Goal: Information Seeking & Learning: Find specific page/section

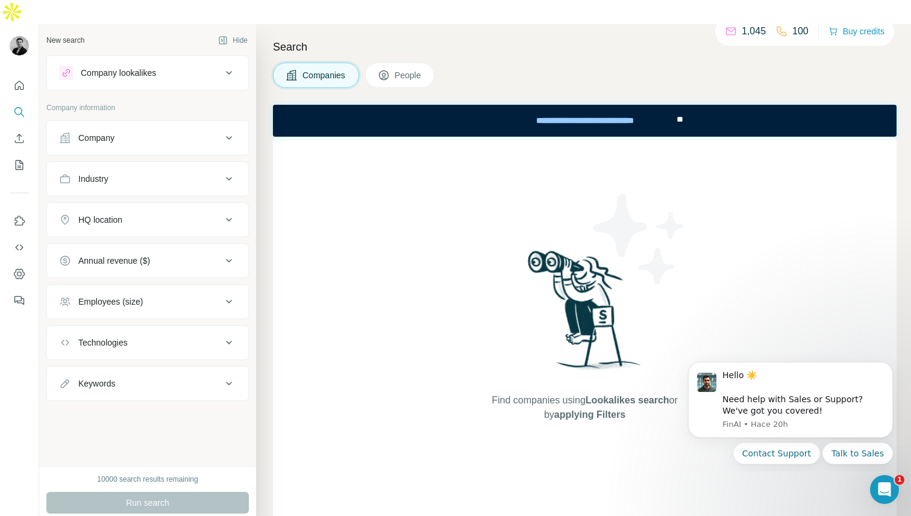
click at [139, 124] on button "Company" at bounding box center [147, 138] width 201 height 29
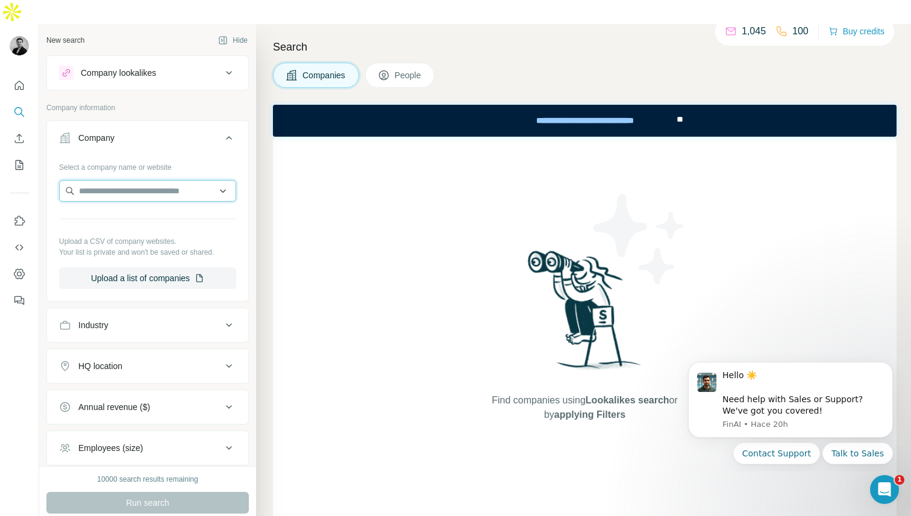
click at [154, 180] on input "text" at bounding box center [147, 191] width 177 height 22
click at [158, 124] on button "Company" at bounding box center [147, 141] width 201 height 34
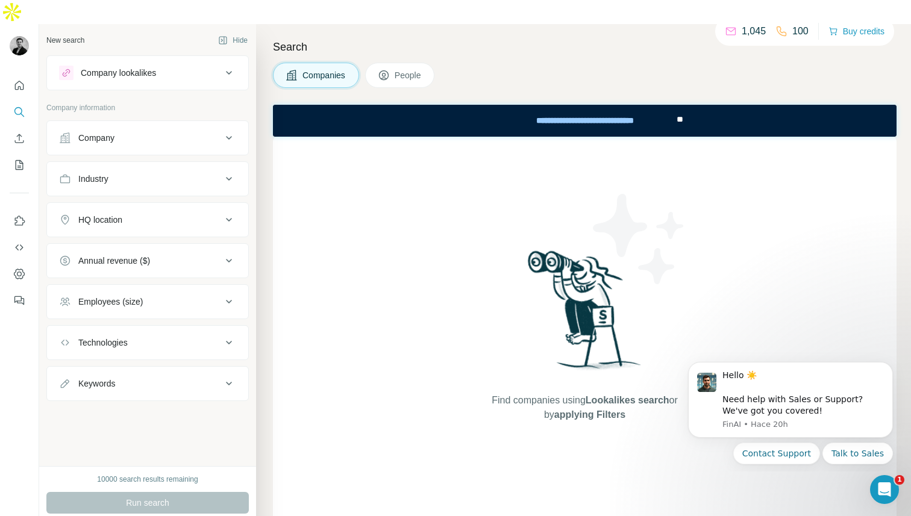
click at [151, 173] on div "Industry" at bounding box center [140, 179] width 163 height 12
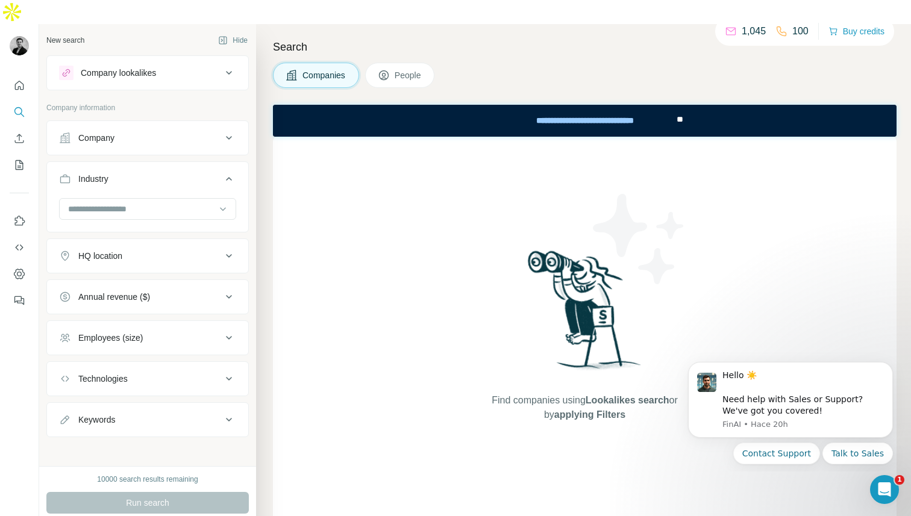
click at [133, 250] on div "HQ location" at bounding box center [140, 256] width 163 height 12
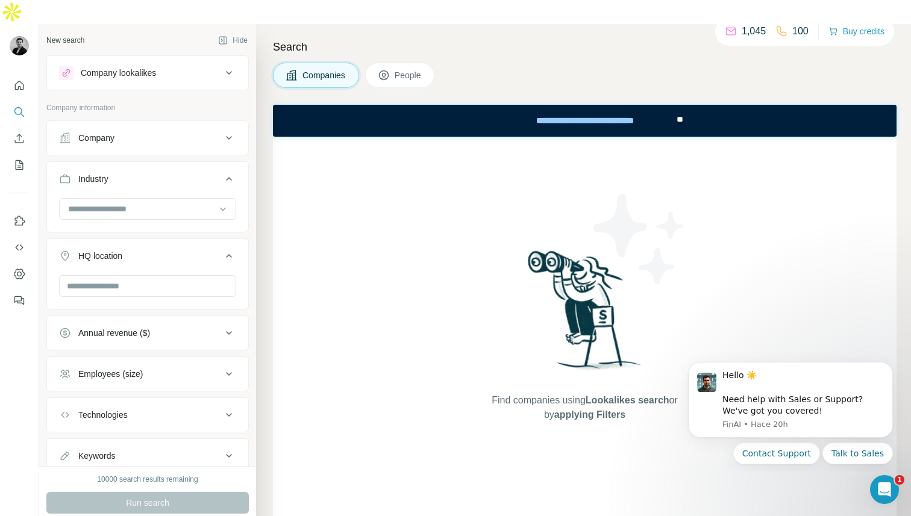
click at [222, 74] on div "Company lookalikes Company information Company Industry HQ location Annual reve…" at bounding box center [147, 264] width 202 height 418
click at [149, 132] on div "Company" at bounding box center [140, 138] width 163 height 12
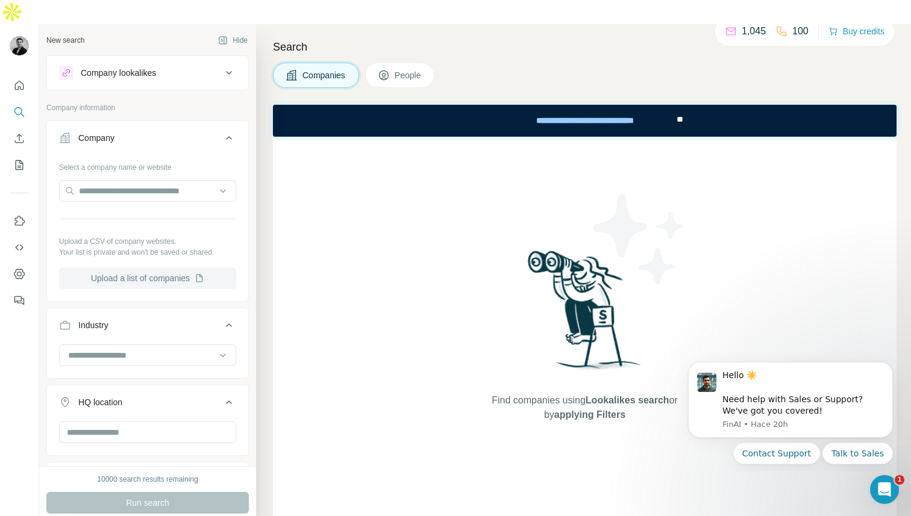
click at [139, 267] on button "Upload a list of companies" at bounding box center [147, 278] width 177 height 22
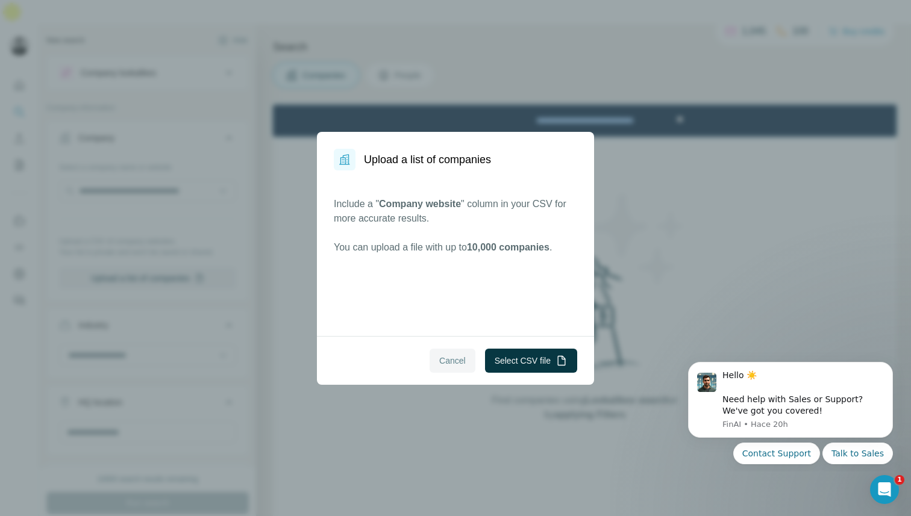
click at [451, 371] on button "Cancel" at bounding box center [453, 361] width 46 height 24
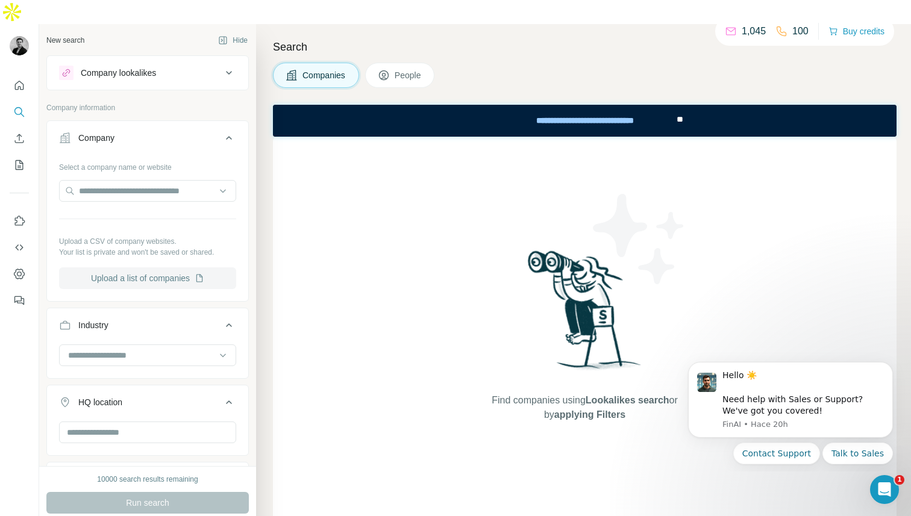
click at [187, 267] on button "Upload a list of companies" at bounding box center [147, 278] width 177 height 22
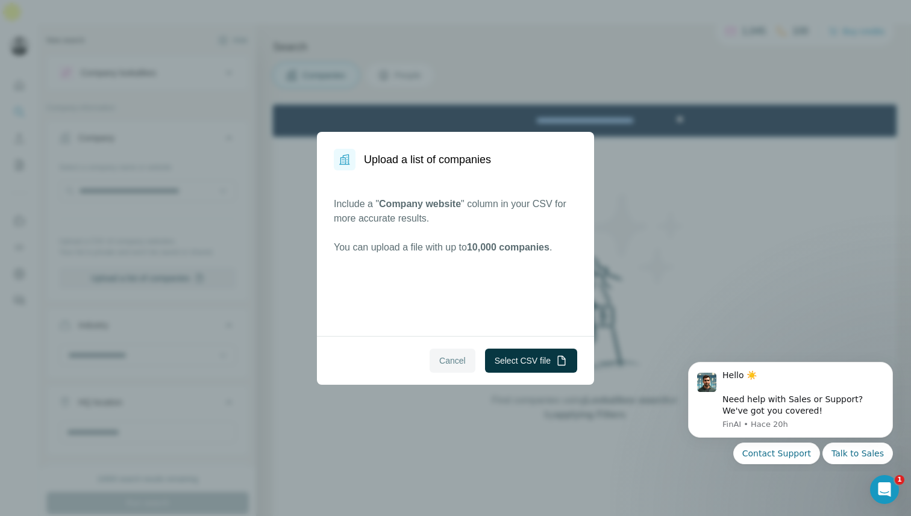
click at [441, 363] on span "Cancel" at bounding box center [452, 361] width 27 height 12
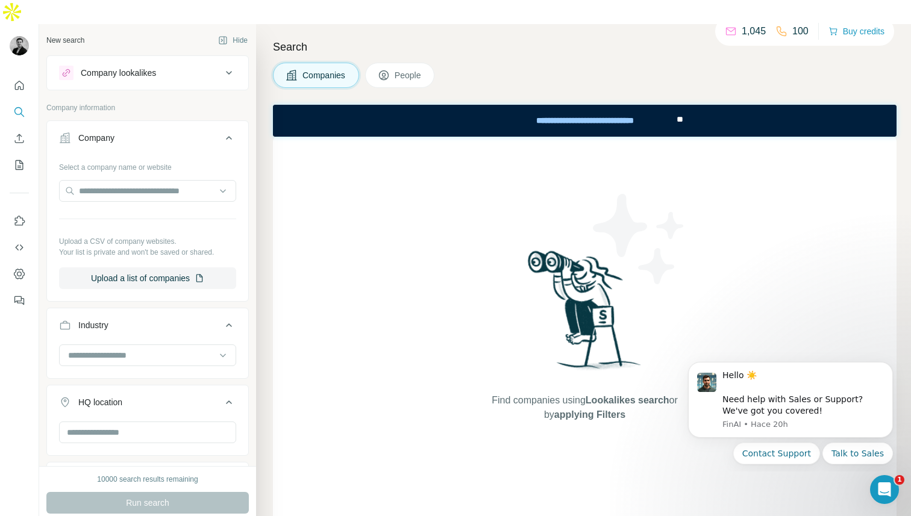
click at [740, 226] on div "Find companies using Lookalikes search or by applying Filters" at bounding box center [585, 335] width 624 height 396
click at [197, 66] on div "Company lookalikes" at bounding box center [140, 73] width 163 height 14
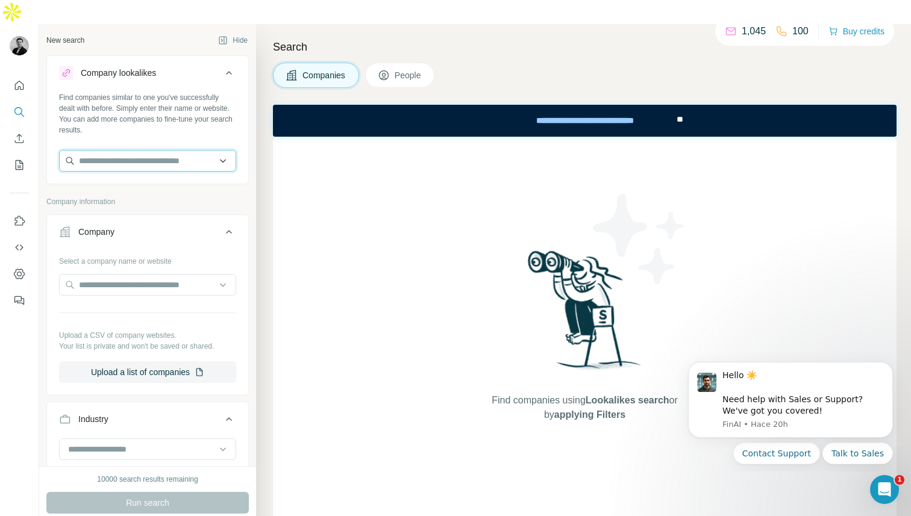
click at [190, 150] on input "text" at bounding box center [147, 161] width 177 height 22
click at [161, 66] on div "Company lookalikes" at bounding box center [140, 73] width 163 height 14
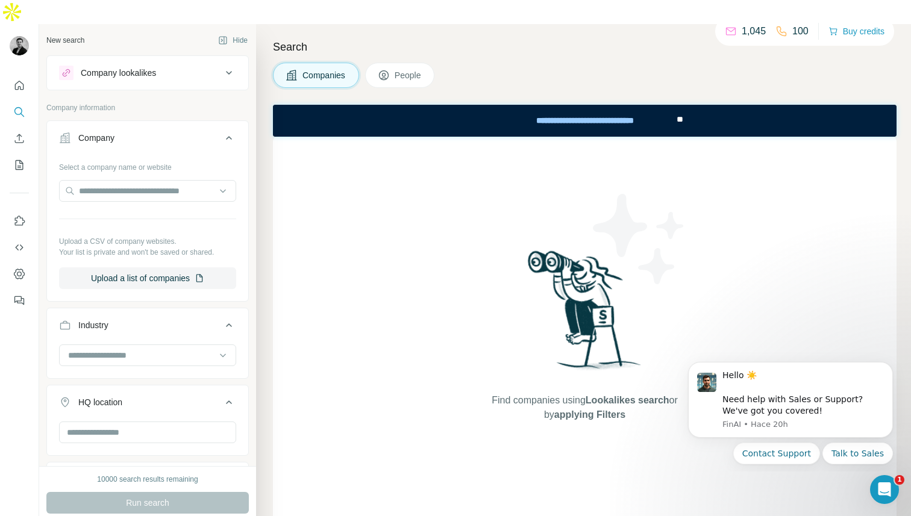
click at [161, 66] on div "Company lookalikes" at bounding box center [140, 73] width 163 height 14
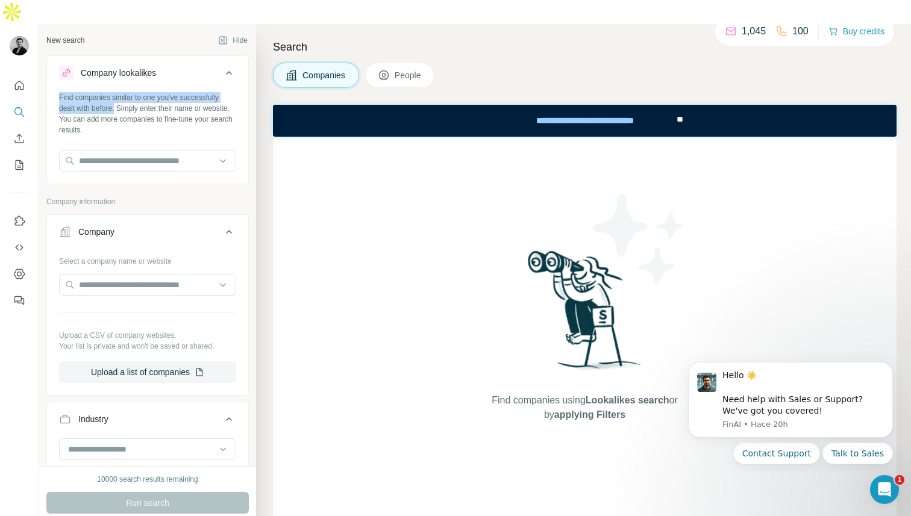
drag, startPoint x: 119, startPoint y: 87, endPoint x: 50, endPoint y: 72, distance: 70.3
click at [50, 92] on div "Find companies similar to one you've successfully dealt with before. Simply ent…" at bounding box center [147, 136] width 201 height 89
click at [134, 108] on div "Find companies similar to one you've successfully dealt with before. Simply ent…" at bounding box center [147, 113] width 177 height 43
drag, startPoint x: 120, startPoint y: 81, endPoint x: 133, endPoint y: 99, distance: 21.7
click at [133, 99] on div "Find companies similar to one you've successfully dealt with before. Simply ent…" at bounding box center [147, 113] width 177 height 43
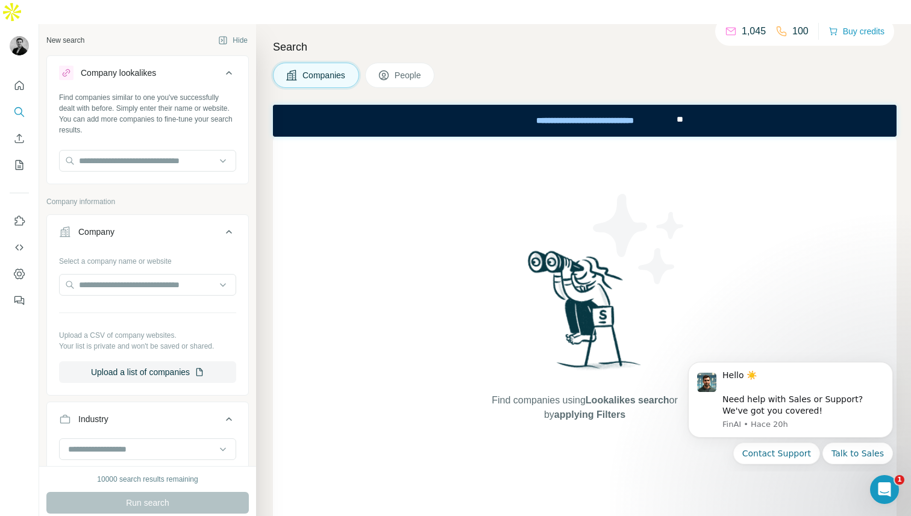
click at [133, 105] on div "Find companies similar to one you've successfully dealt with before. Simply ent…" at bounding box center [147, 113] width 177 height 43
click at [138, 150] on input "text" at bounding box center [147, 161] width 177 height 22
click at [224, 150] on input "text" at bounding box center [147, 161] width 177 height 22
click at [175, 112] on div "Find companies similar to one you've successfully dealt with before. Simply ent…" at bounding box center [147, 136] width 201 height 89
click at [151, 274] on div at bounding box center [147, 286] width 177 height 24
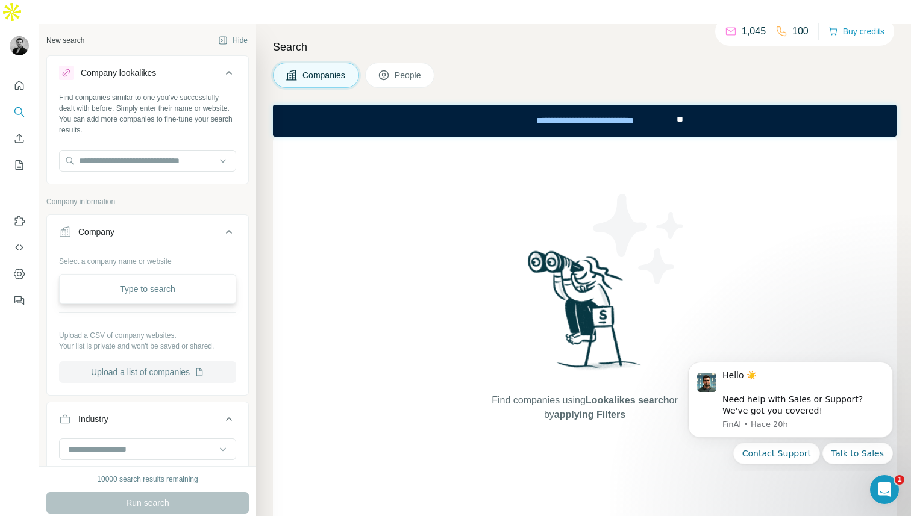
click at [146, 361] on button "Upload a list of companies" at bounding box center [147, 372] width 177 height 22
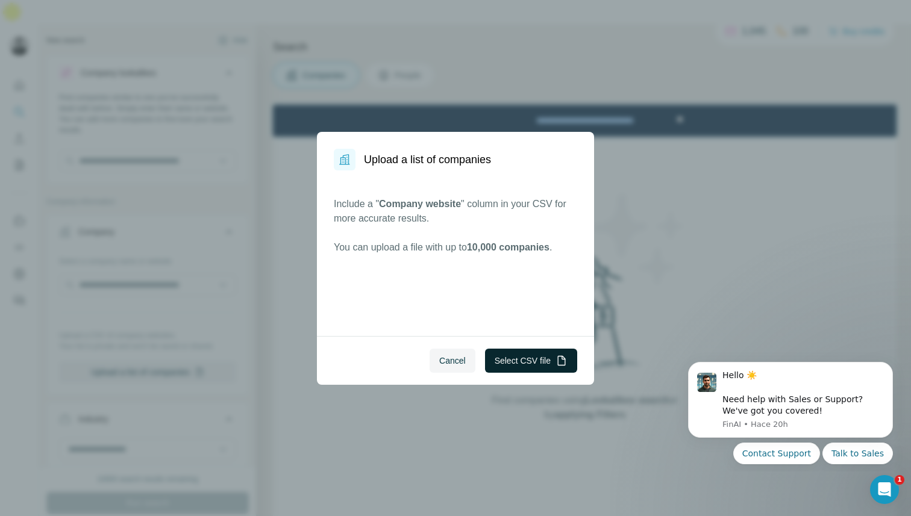
click at [499, 360] on button "Select CSV file" at bounding box center [531, 361] width 92 height 24
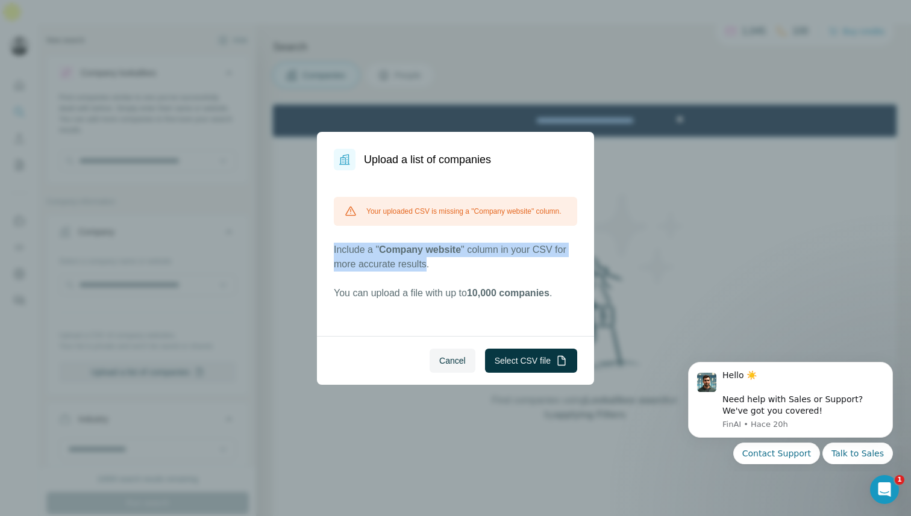
drag, startPoint x: 433, startPoint y: 277, endPoint x: 339, endPoint y: 257, distance: 95.5
click at [322, 257] on div "Your uploaded CSV is missing a "Company website" column. Include a " Company we…" at bounding box center [455, 253] width 277 height 166
click at [448, 354] on button "Cancel" at bounding box center [453, 361] width 46 height 24
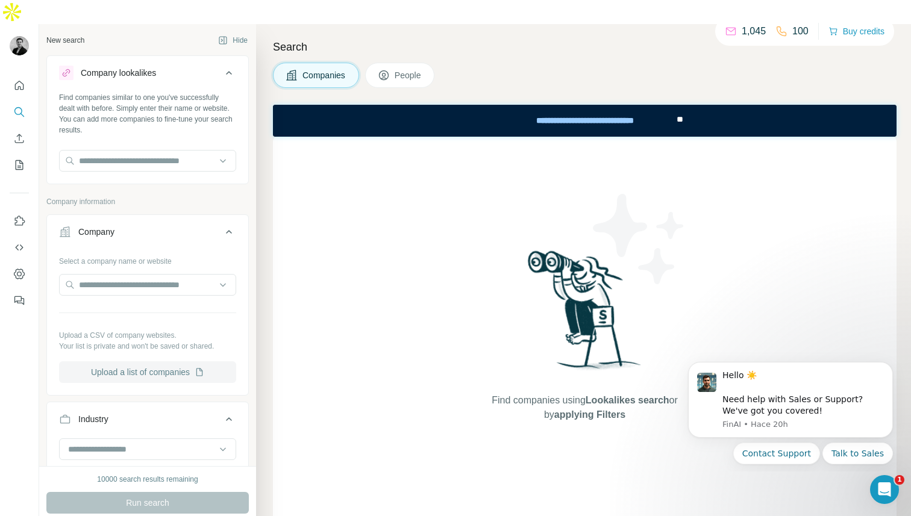
click at [140, 361] on button "Upload a list of companies" at bounding box center [147, 372] width 177 height 22
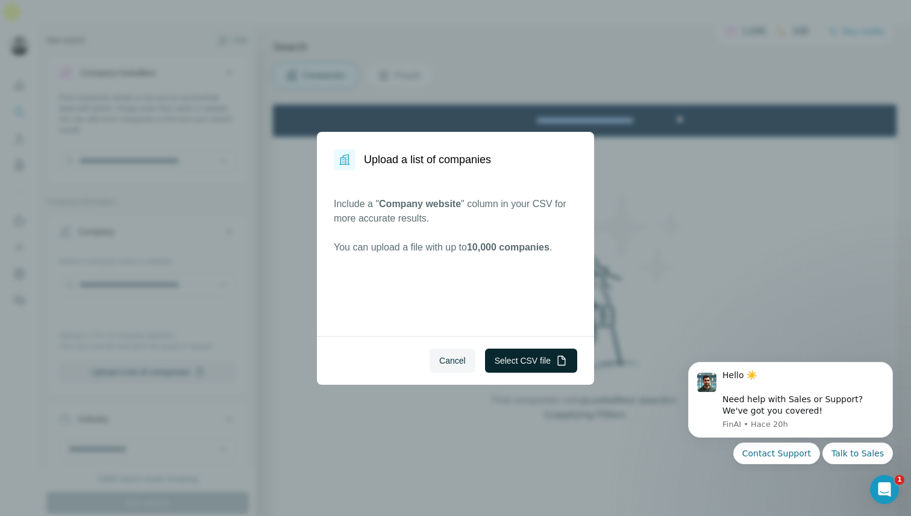
click at [516, 359] on button "Select CSV file" at bounding box center [531, 361] width 92 height 24
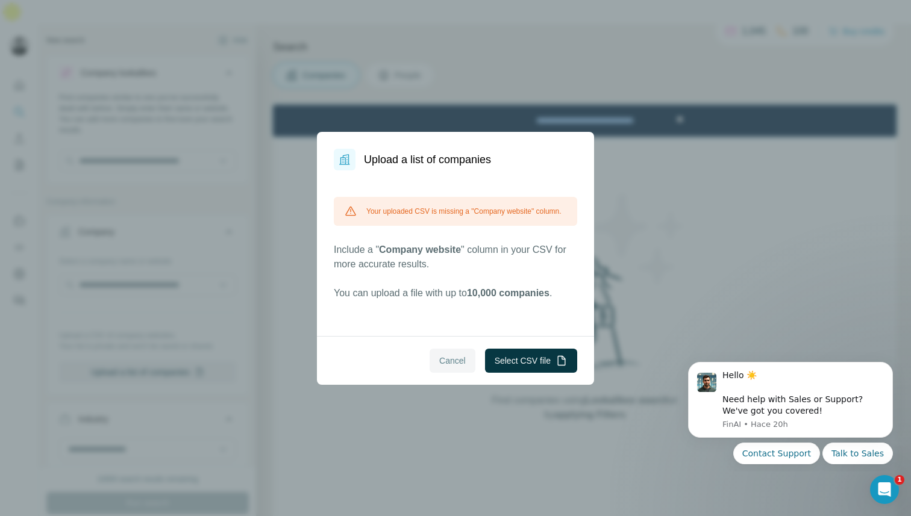
click at [441, 366] on span "Cancel" at bounding box center [452, 361] width 27 height 12
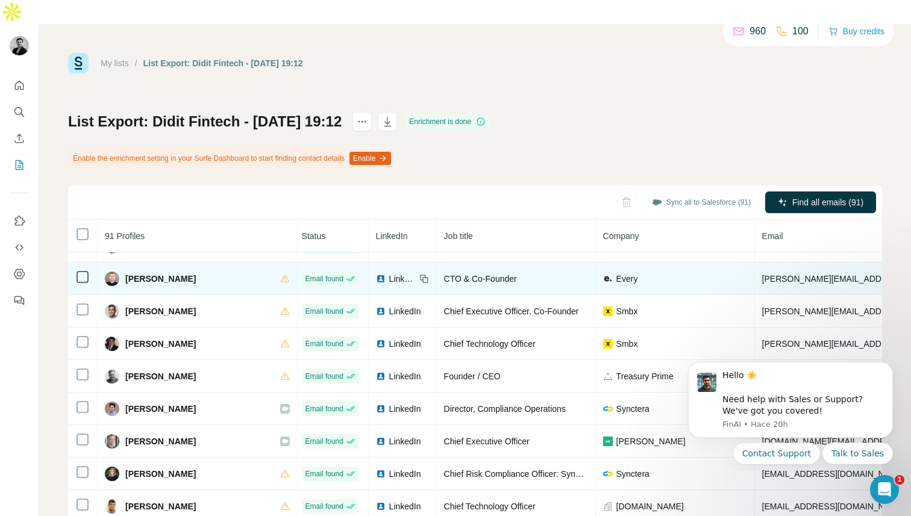
scroll to position [652, 3]
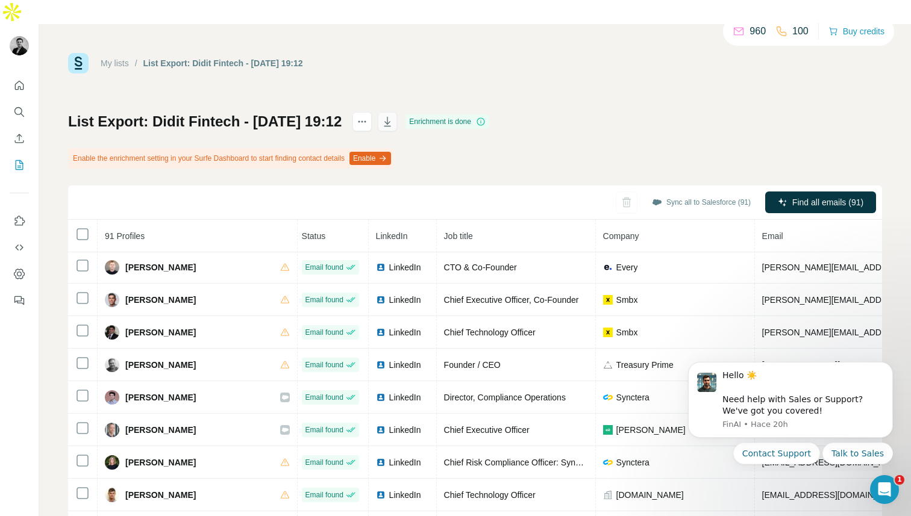
click at [393, 116] on icon "button" at bounding box center [387, 122] width 12 height 12
click at [21, 80] on icon "Quick start" at bounding box center [19, 86] width 12 height 12
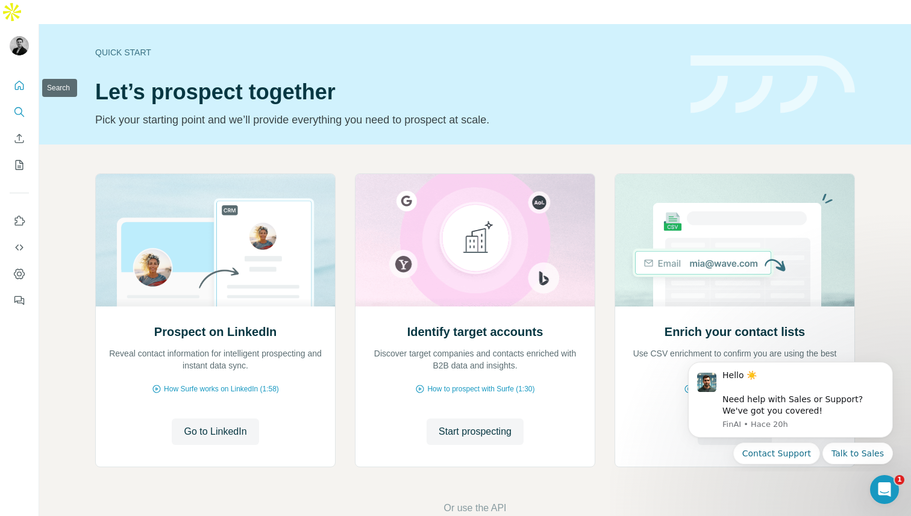
click at [19, 101] on button "Search" at bounding box center [19, 112] width 19 height 22
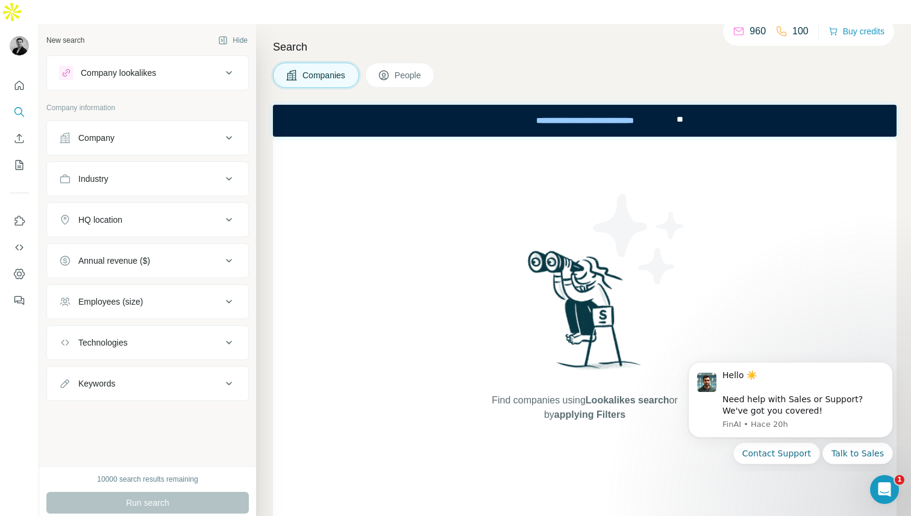
click at [106, 132] on div "Company" at bounding box center [96, 138] width 36 height 12
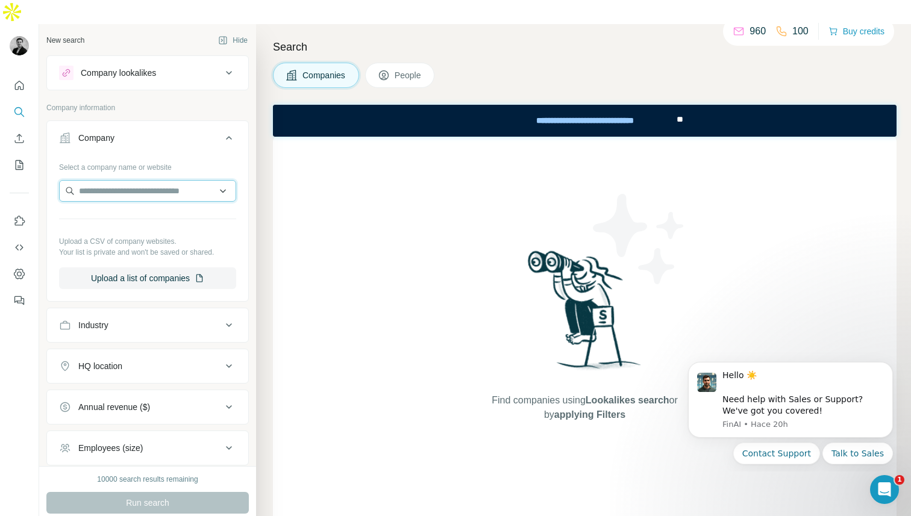
click at [160, 180] on input "text" at bounding box center [147, 191] width 177 height 22
click at [136, 267] on button "Upload a list of companies" at bounding box center [147, 278] width 177 height 22
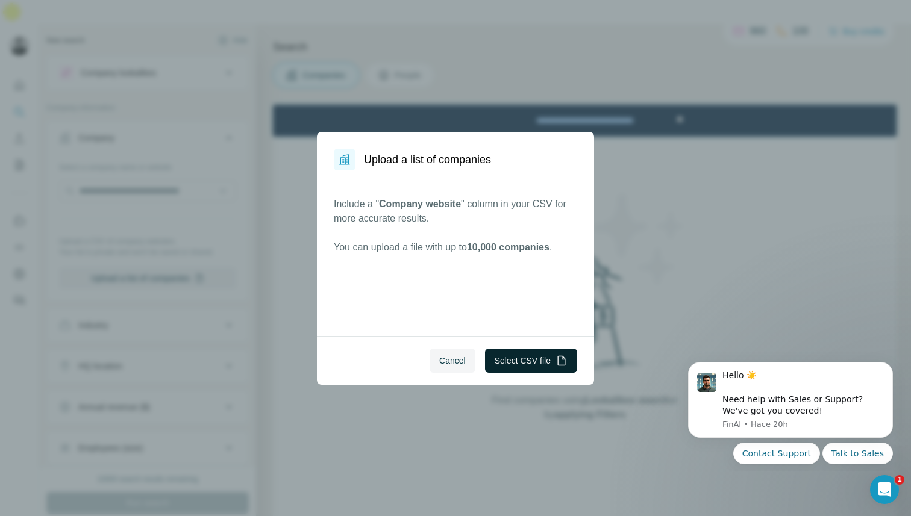
click at [533, 363] on button "Select CSV file" at bounding box center [531, 361] width 92 height 24
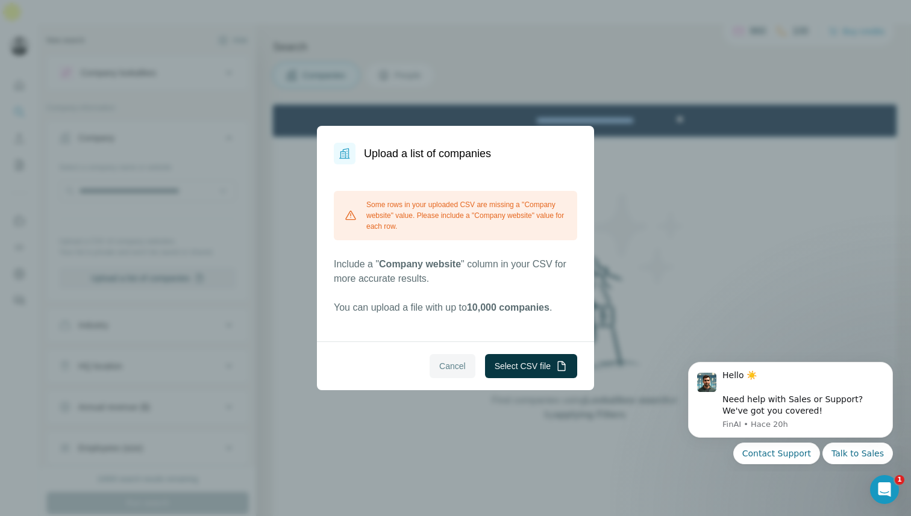
click at [455, 365] on span "Cancel" at bounding box center [452, 366] width 27 height 12
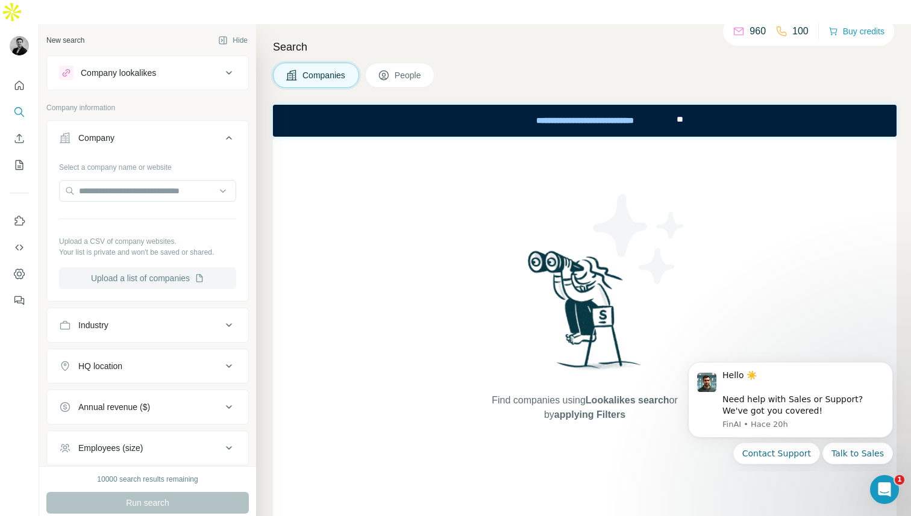
click at [177, 267] on button "Upload a list of companies" at bounding box center [147, 278] width 177 height 22
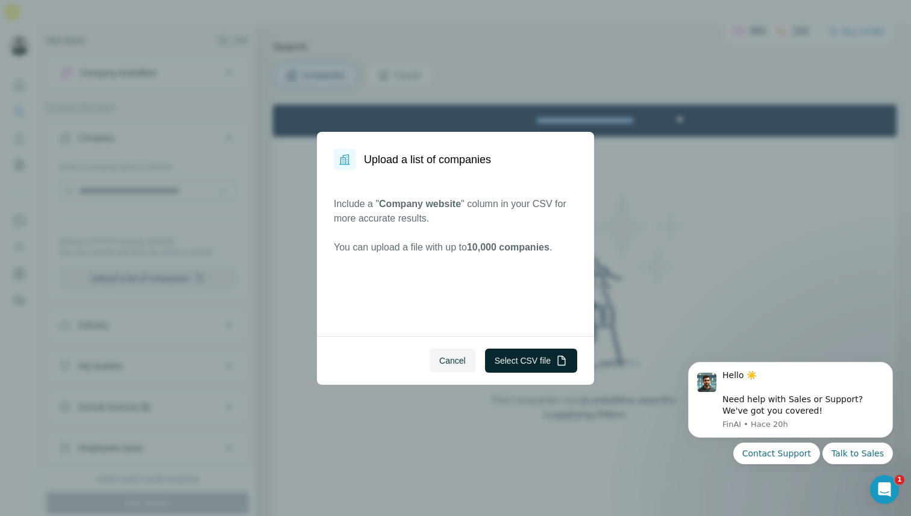
click at [512, 359] on button "Select CSV file" at bounding box center [531, 361] width 92 height 24
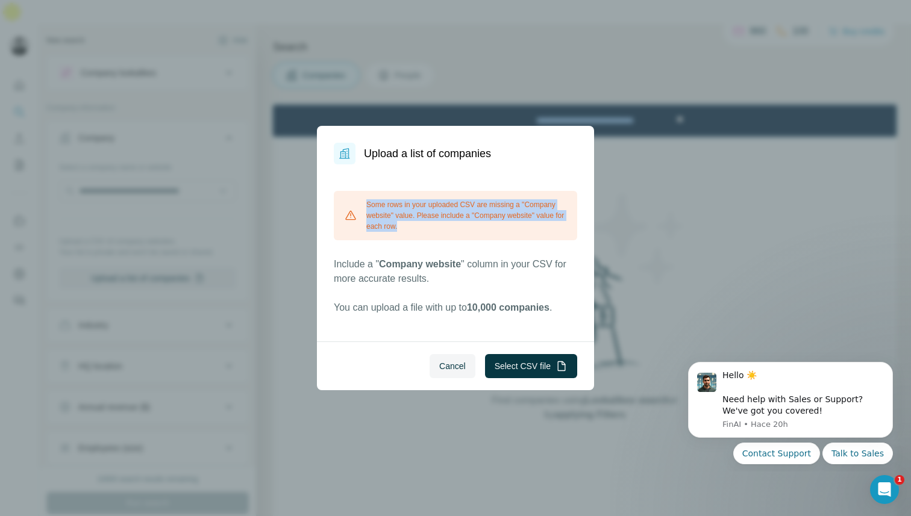
drag, startPoint x: 414, startPoint y: 231, endPoint x: 361, endPoint y: 204, distance: 58.7
click at [361, 204] on div "Some rows in your uploaded CSV are missing a "Company website" value. Please in…" at bounding box center [455, 215] width 243 height 49
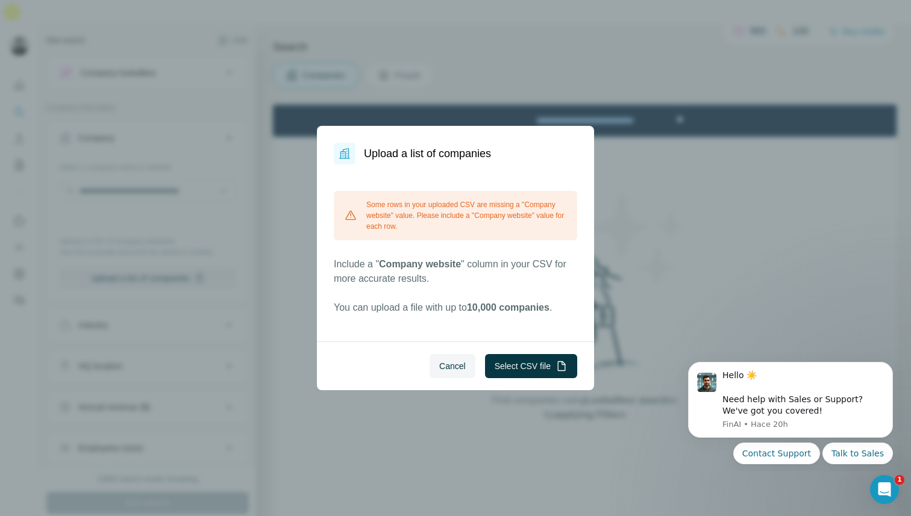
click at [377, 369] on div "Cancel Select CSV file" at bounding box center [455, 366] width 277 height 49
click at [446, 372] on span "Cancel" at bounding box center [452, 366] width 27 height 12
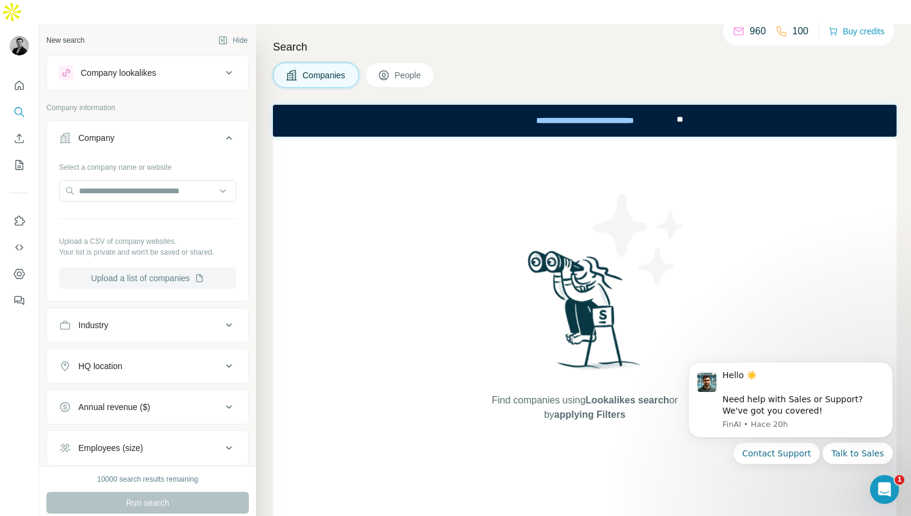
click at [173, 267] on button "Upload a list of companies" at bounding box center [147, 278] width 177 height 22
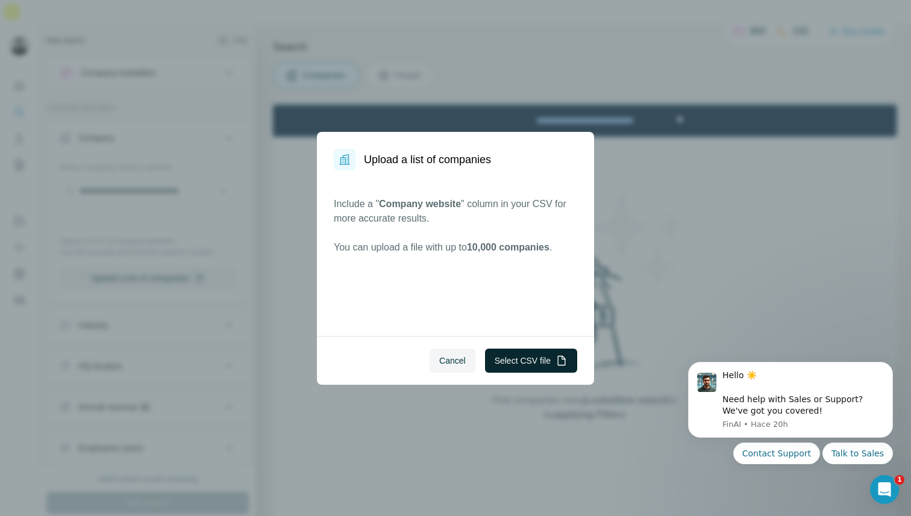
click at [515, 370] on button "Select CSV file" at bounding box center [531, 361] width 92 height 24
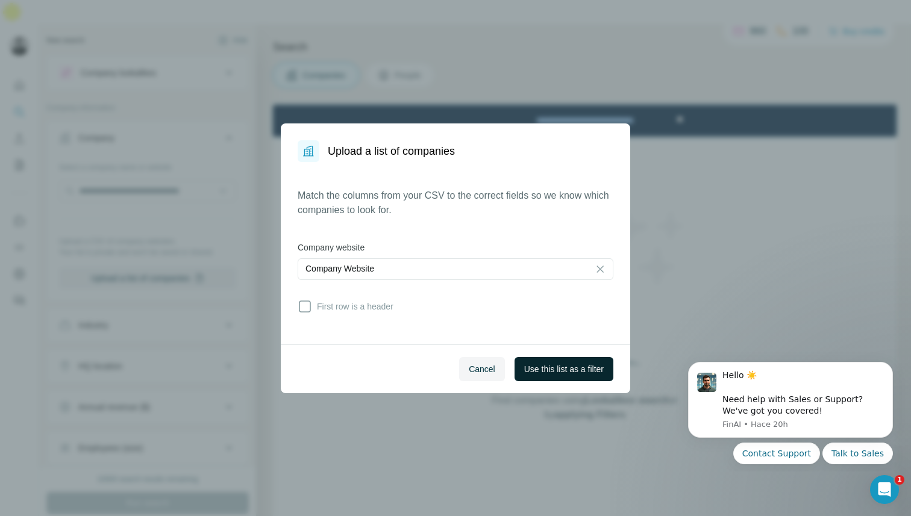
click at [528, 372] on span "Use this list as a filter" at bounding box center [564, 369] width 80 height 12
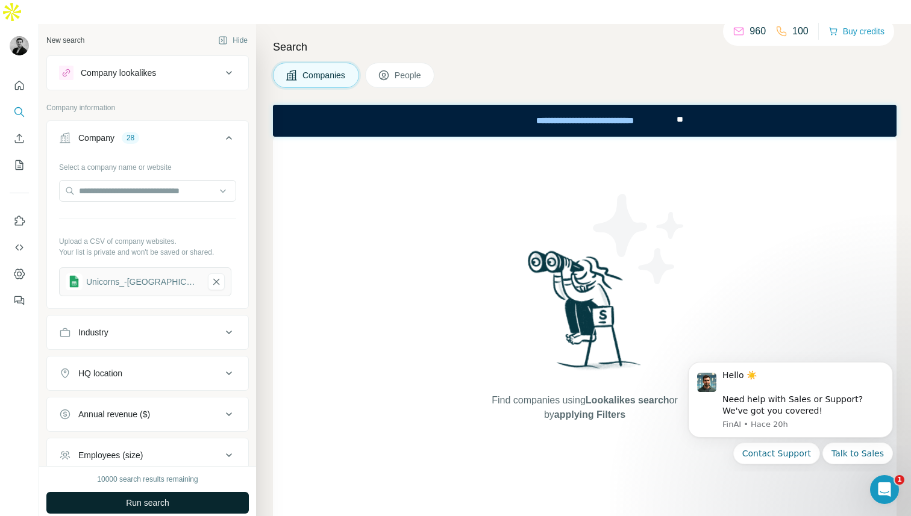
click at [176, 492] on button "Run search" at bounding box center [147, 503] width 202 height 22
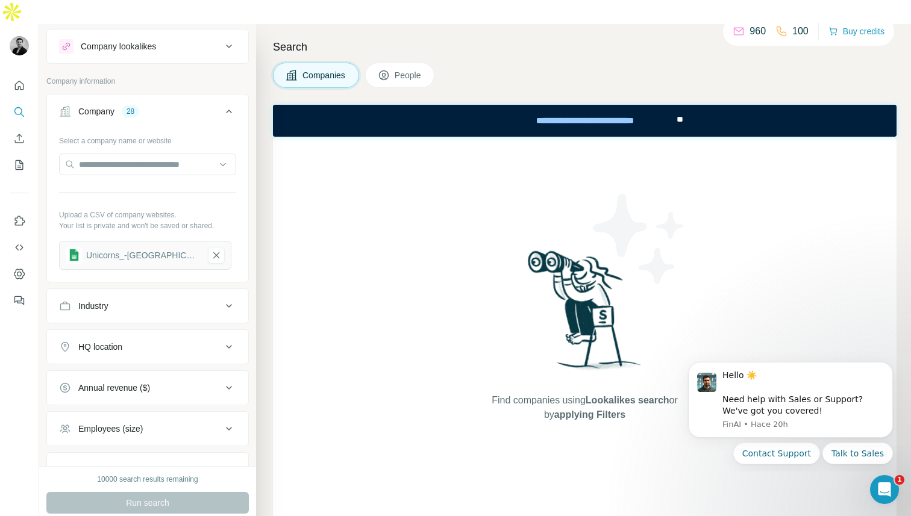
scroll to position [54, 0]
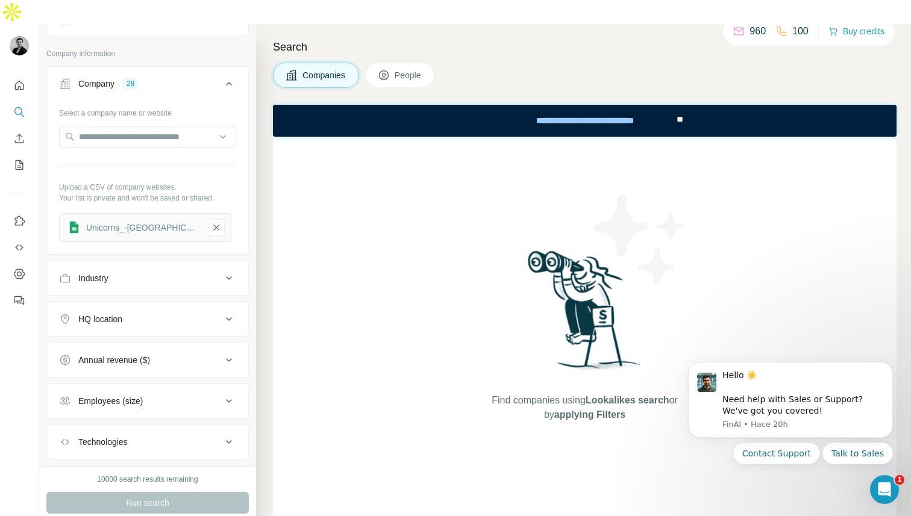
click at [177, 272] on div "Industry" at bounding box center [140, 278] width 163 height 12
click at [160, 302] on input at bounding box center [141, 308] width 149 height 13
click at [160, 272] on div "Industry" at bounding box center [140, 278] width 163 height 12
click at [155, 305] on button "HQ location" at bounding box center [147, 319] width 201 height 29
click at [155, 305] on button "HQ location" at bounding box center [147, 322] width 201 height 34
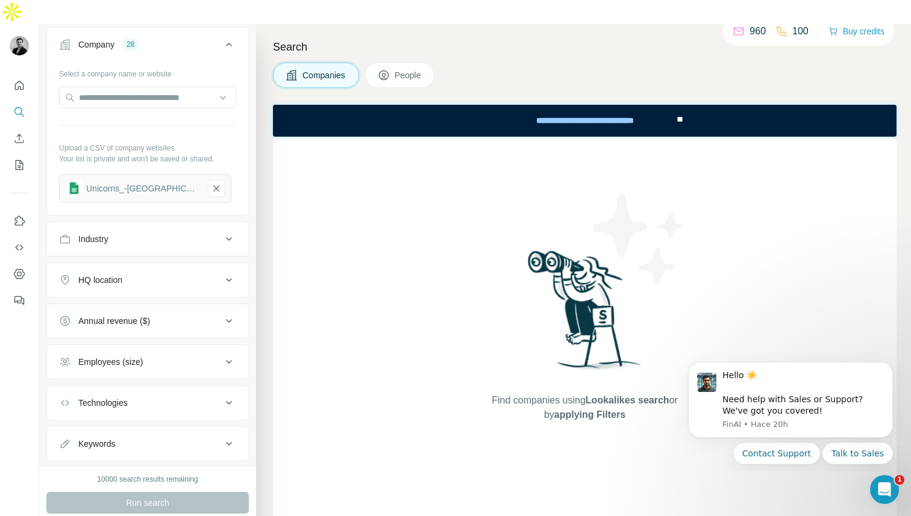
scroll to position [122, 0]
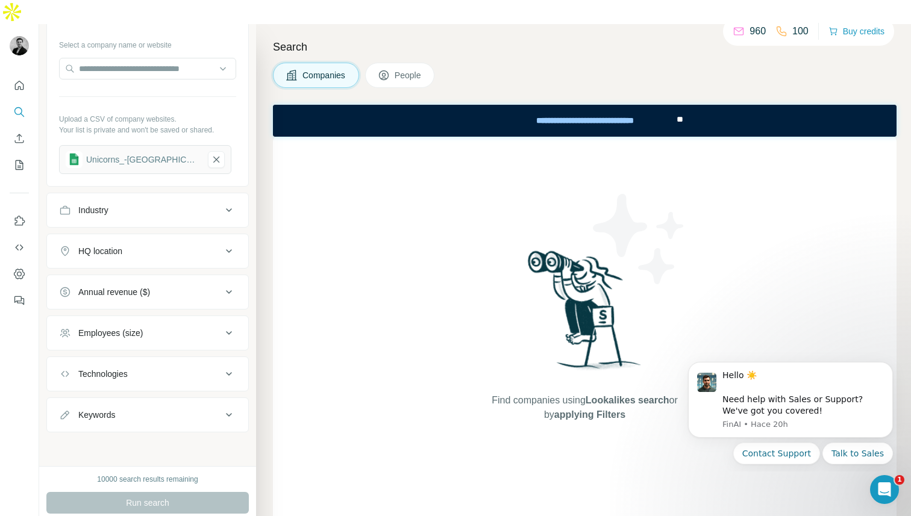
click at [152, 357] on div "Technologies" at bounding box center [147, 374] width 202 height 35
click at [147, 368] on div "Technologies" at bounding box center [140, 374] width 163 height 12
click at [146, 368] on div "Technologies" at bounding box center [140, 374] width 163 height 12
click at [404, 69] on span "People" at bounding box center [409, 75] width 28 height 12
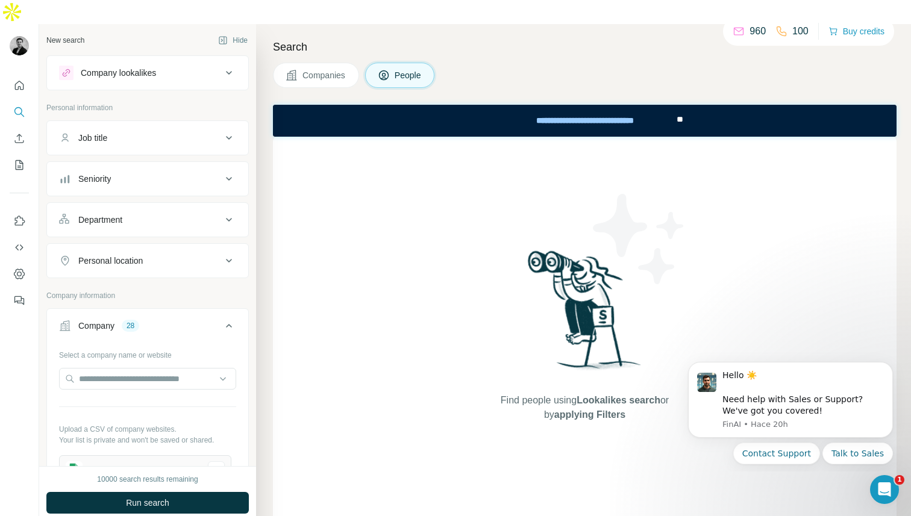
click at [133, 132] on div "Job title" at bounding box center [140, 138] width 163 height 12
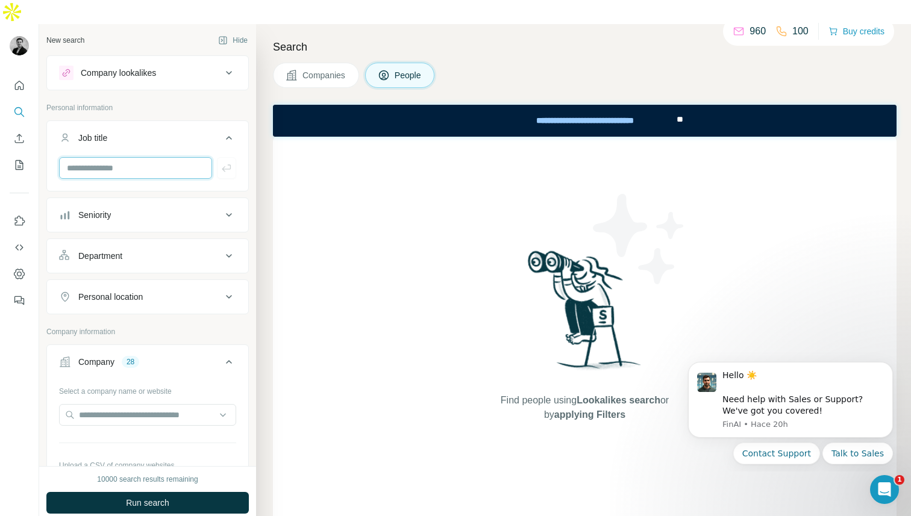
click at [123, 157] on input "text" at bounding box center [135, 168] width 153 height 22
type input "*"
type input "***"
click at [172, 250] on div "Department" at bounding box center [140, 256] width 163 height 12
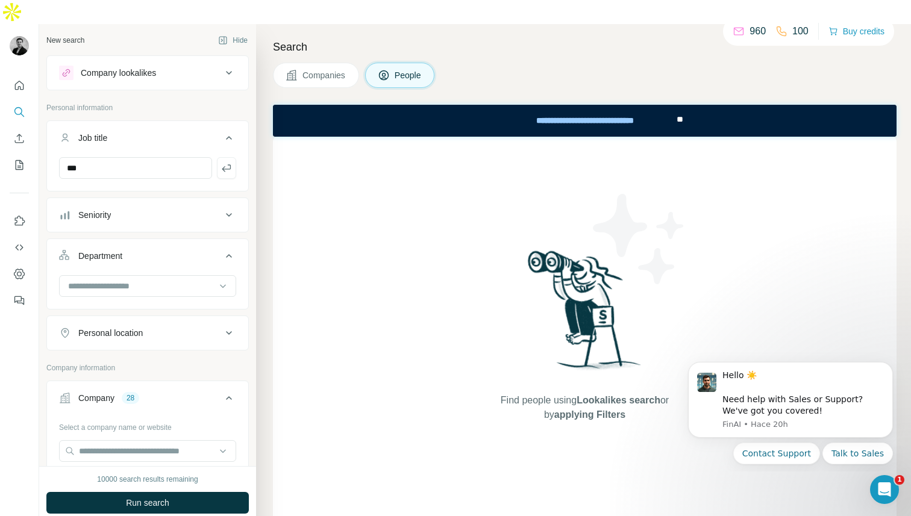
click at [164, 327] on div "Personal location" at bounding box center [140, 333] width 163 height 12
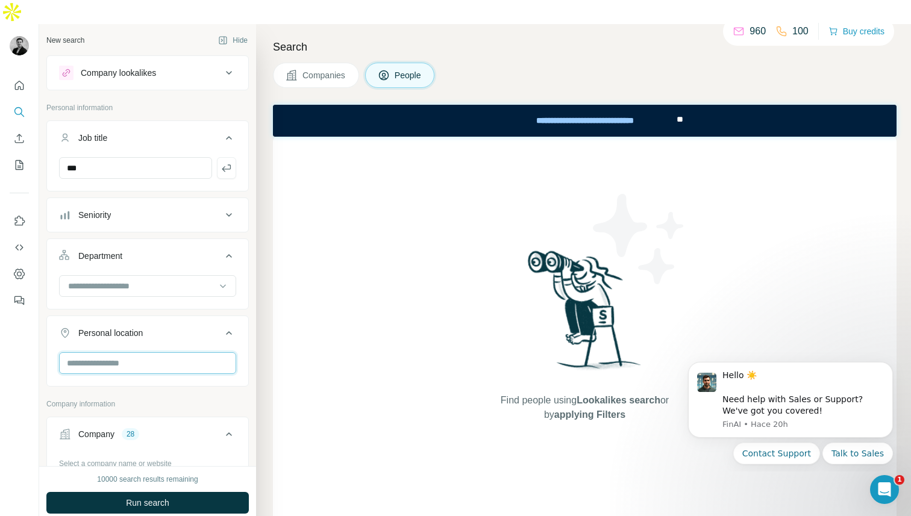
click at [151, 352] on input "text" at bounding box center [147, 363] width 177 height 22
type input "*****"
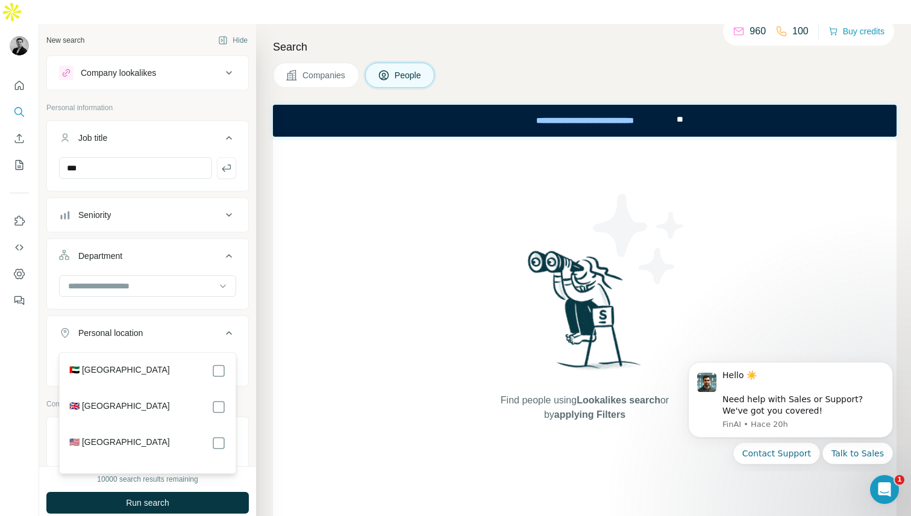
click at [128, 445] on label "🇺🇸 [GEOGRAPHIC_DATA]" at bounding box center [119, 443] width 101 height 14
click at [154, 497] on span "Run search" at bounding box center [147, 503] width 43 height 12
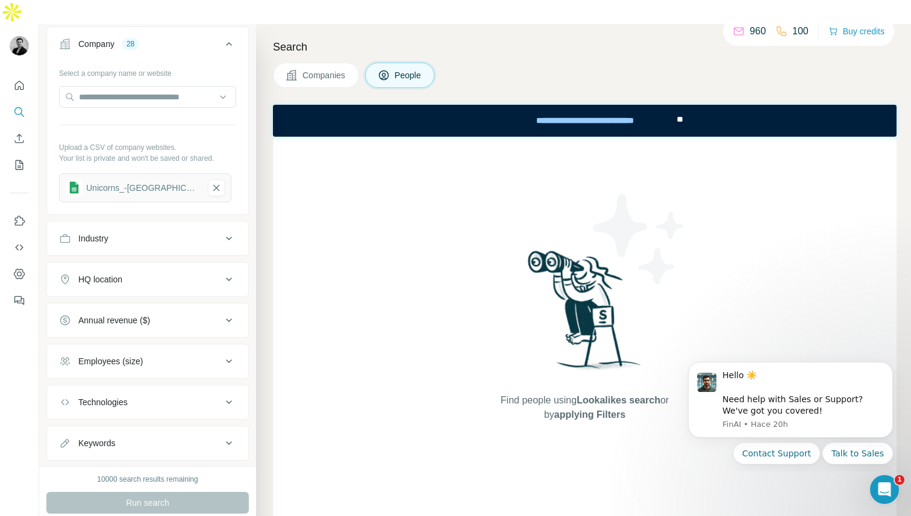
scroll to position [548, 0]
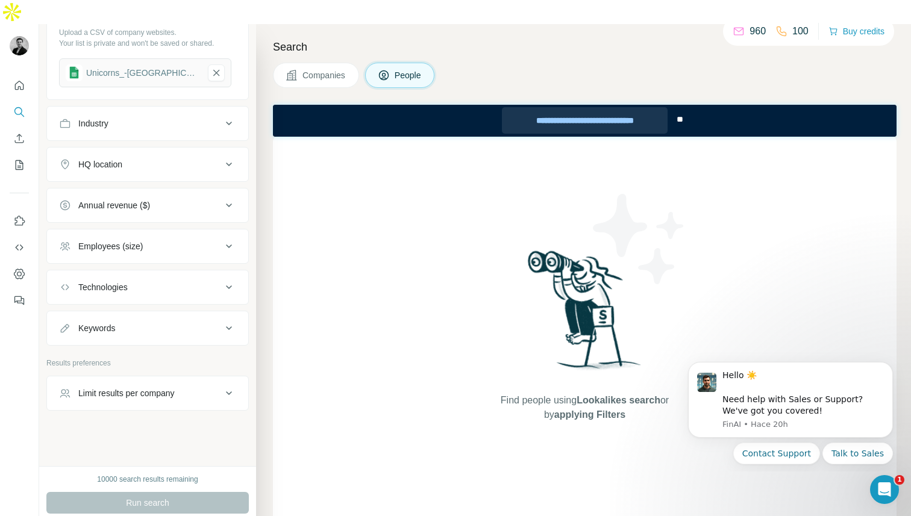
click at [575, 118] on div "**********" at bounding box center [585, 120] width 166 height 27
click at [889, 366] on icon "Dismiss notification" at bounding box center [889, 366] width 4 height 4
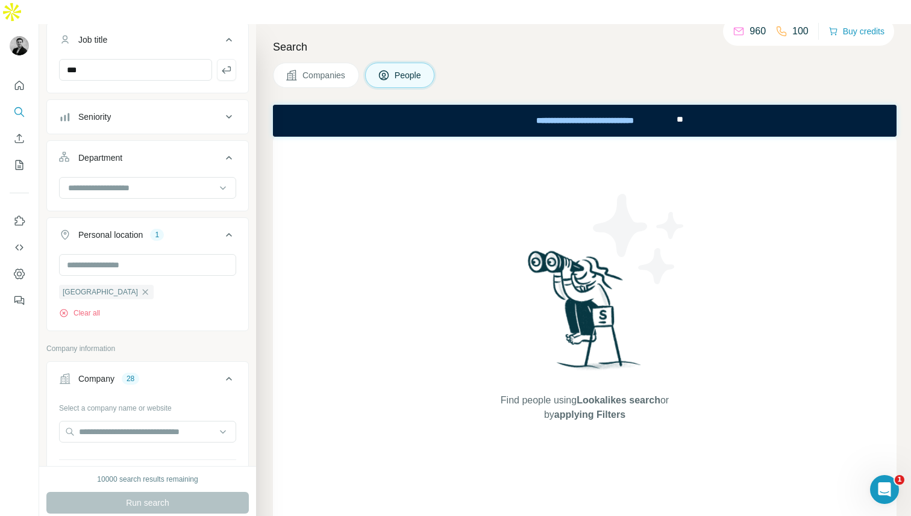
scroll to position [0, 0]
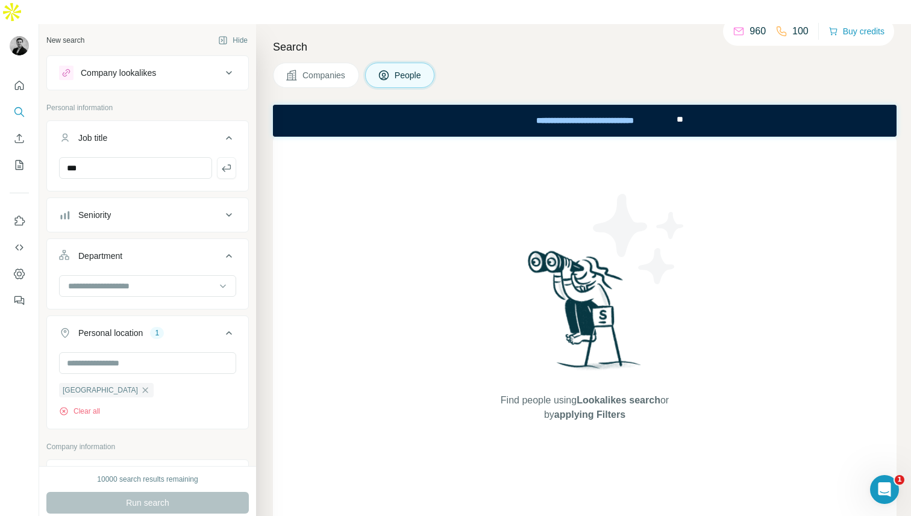
click at [164, 492] on div "Run search" at bounding box center [147, 503] width 202 height 22
click at [199, 442] on p "Company information" at bounding box center [147, 447] width 202 height 11
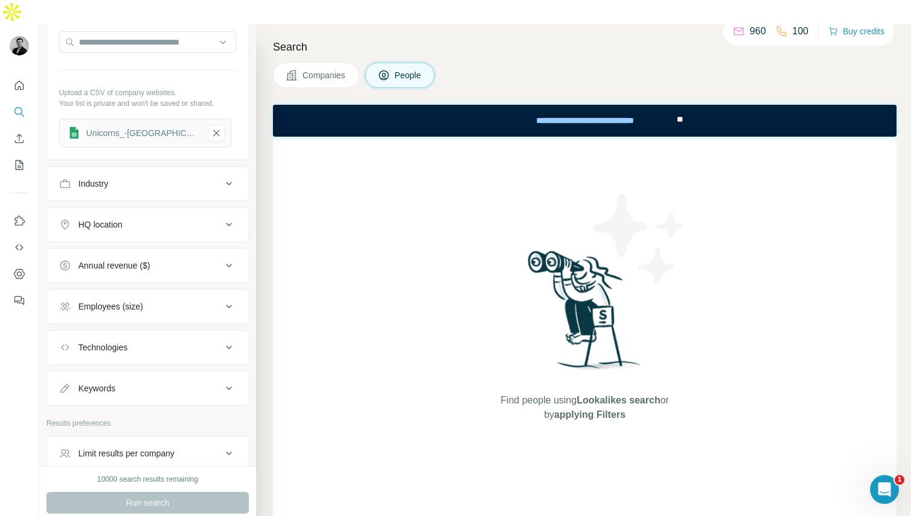
scroll to position [548, 0]
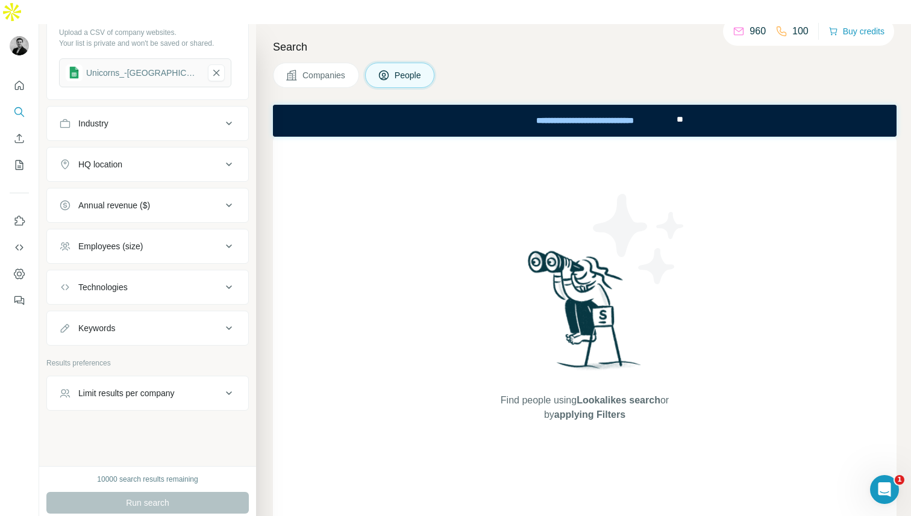
click at [219, 387] on div "Limit results per company" at bounding box center [140, 393] width 163 height 12
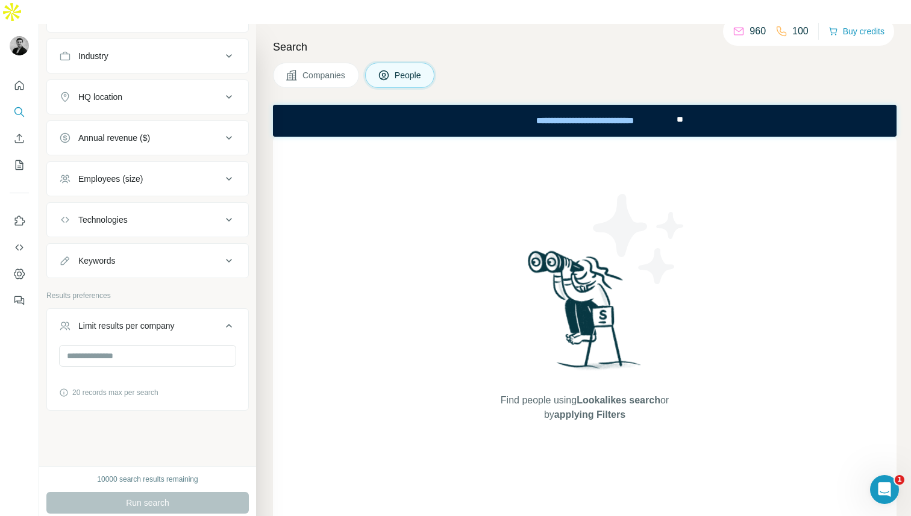
click at [204, 320] on div "Limit results per company" at bounding box center [140, 326] width 163 height 12
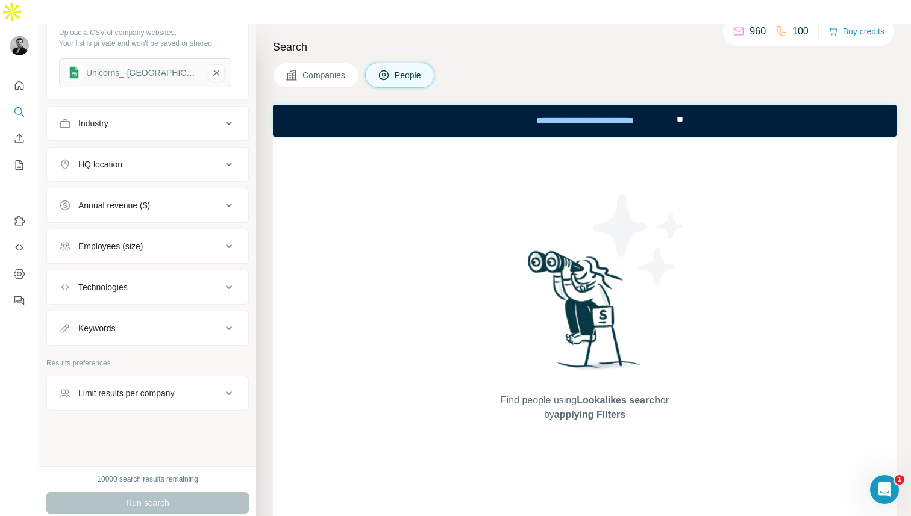
click at [199, 281] on div "Technologies" at bounding box center [140, 287] width 163 height 12
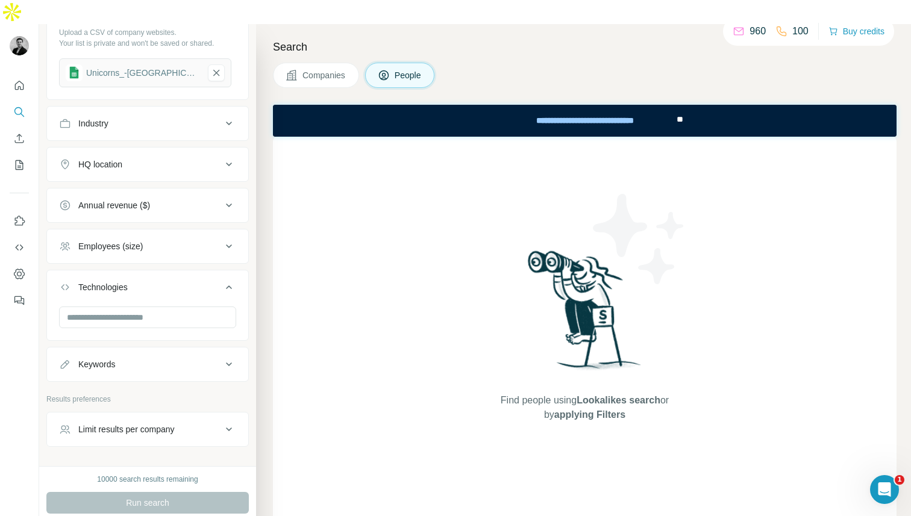
click at [199, 281] on div "Technologies" at bounding box center [140, 287] width 163 height 12
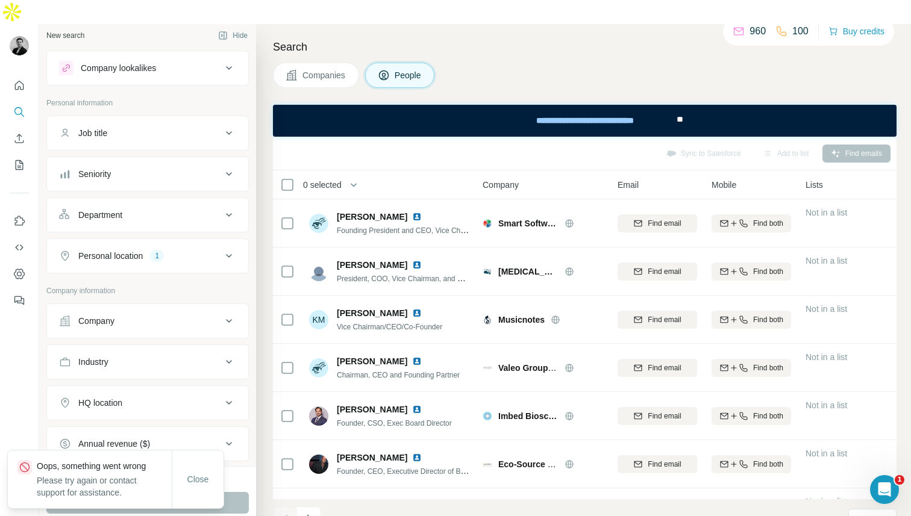
scroll to position [12, 0]
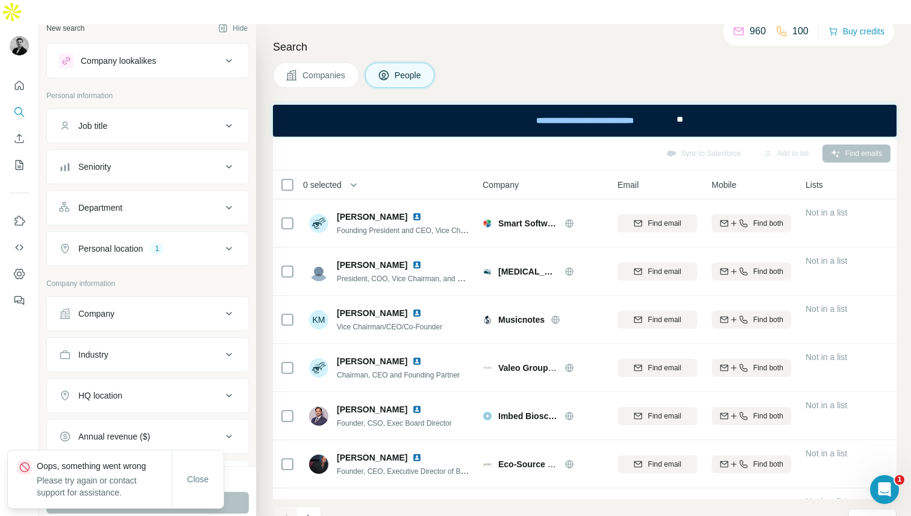
click at [161, 54] on div "Company lookalikes" at bounding box center [140, 61] width 163 height 14
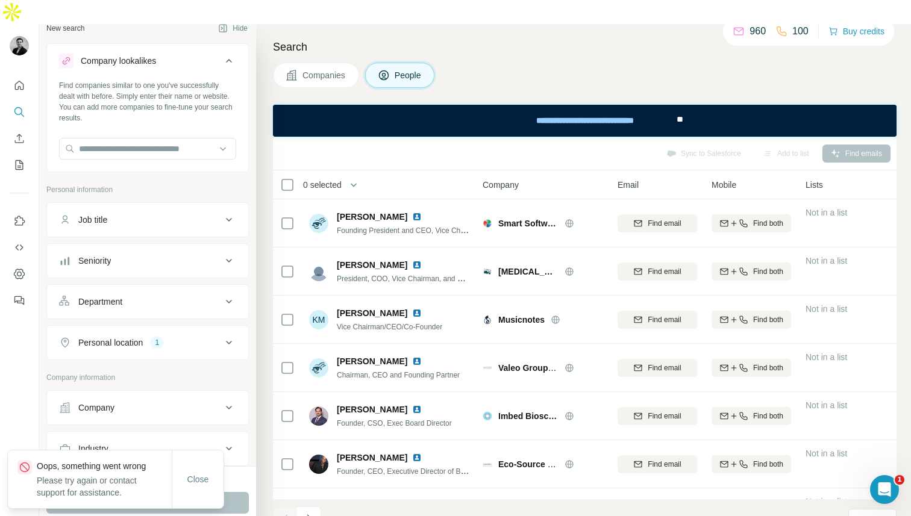
click at [161, 54] on div "Company lookalikes" at bounding box center [140, 61] width 163 height 14
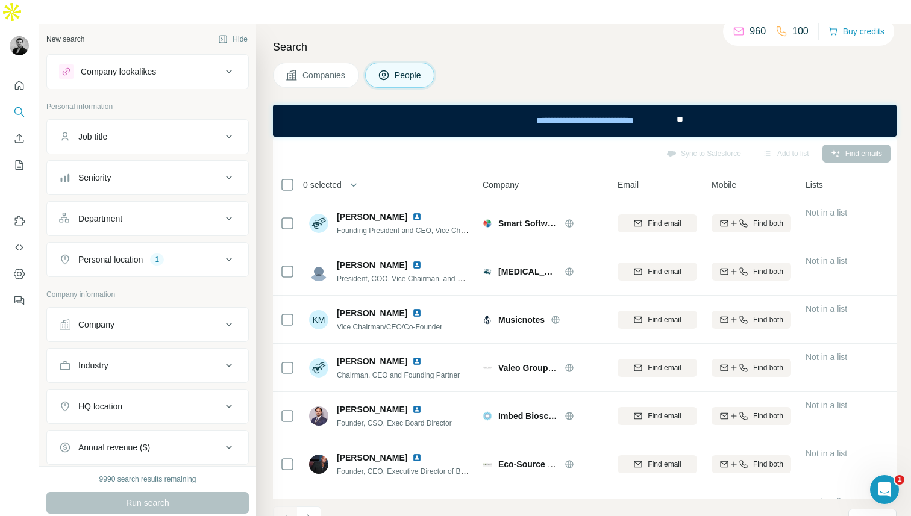
scroll to position [0, 0]
click at [182, 246] on button "Personal location 1" at bounding box center [147, 260] width 201 height 29
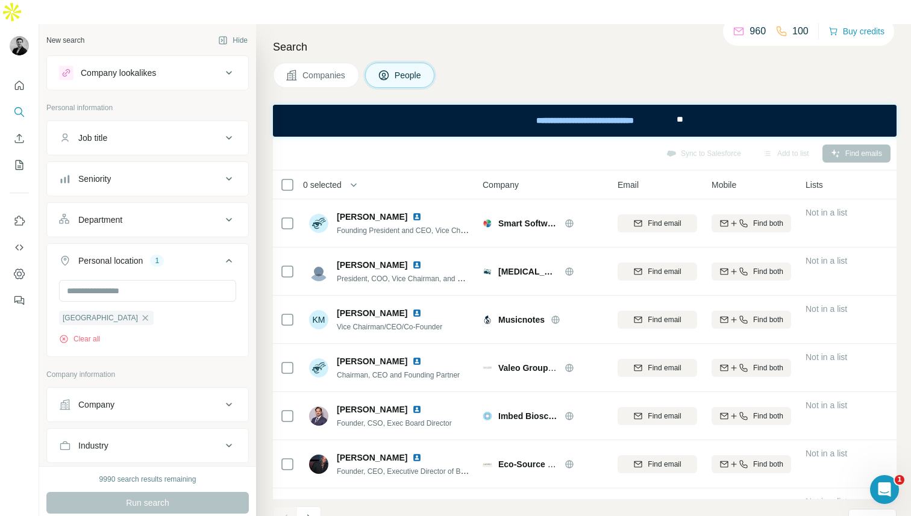
click at [185, 255] on div "Personal location 1" at bounding box center [140, 261] width 163 height 12
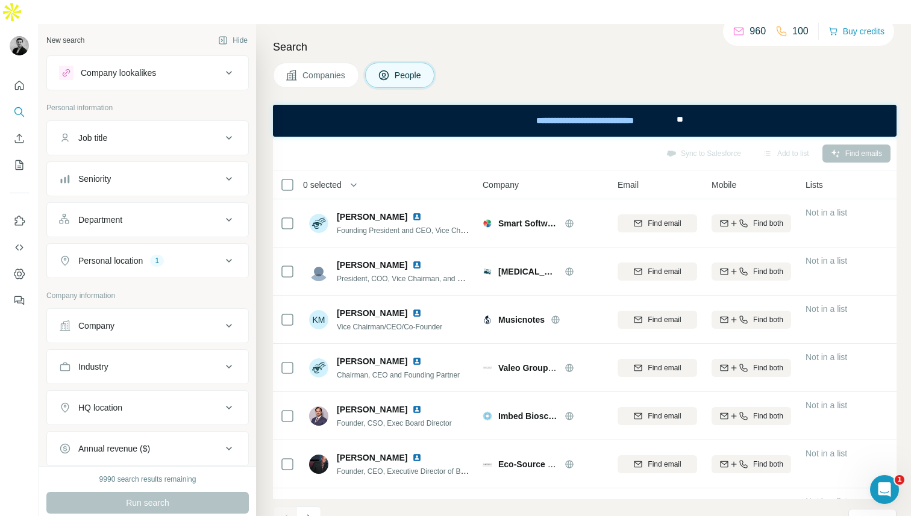
click at [175, 311] on button "Company" at bounding box center [147, 325] width 201 height 29
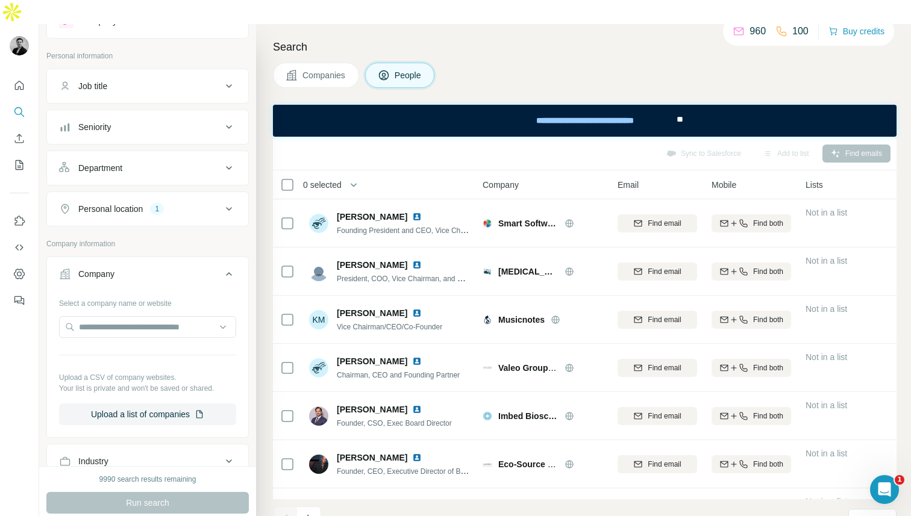
scroll to position [59, 0]
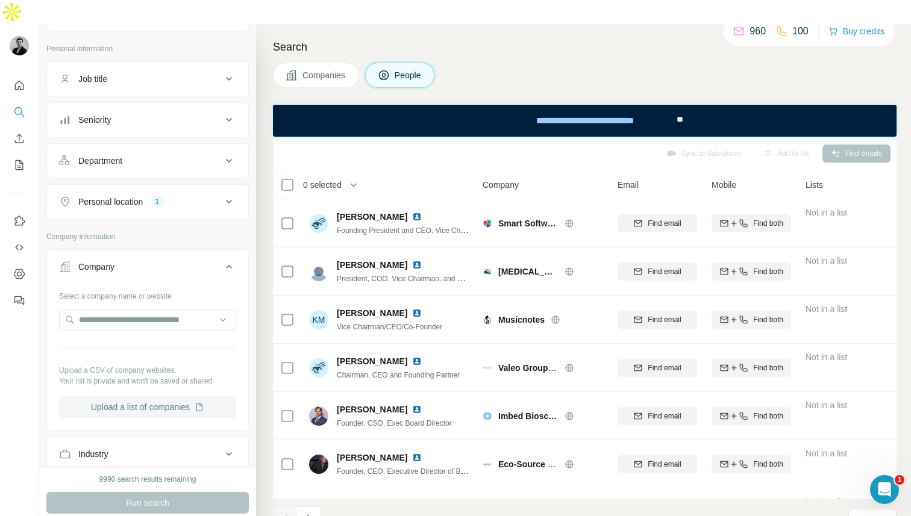
click at [142, 396] on button "Upload a list of companies" at bounding box center [147, 407] width 177 height 22
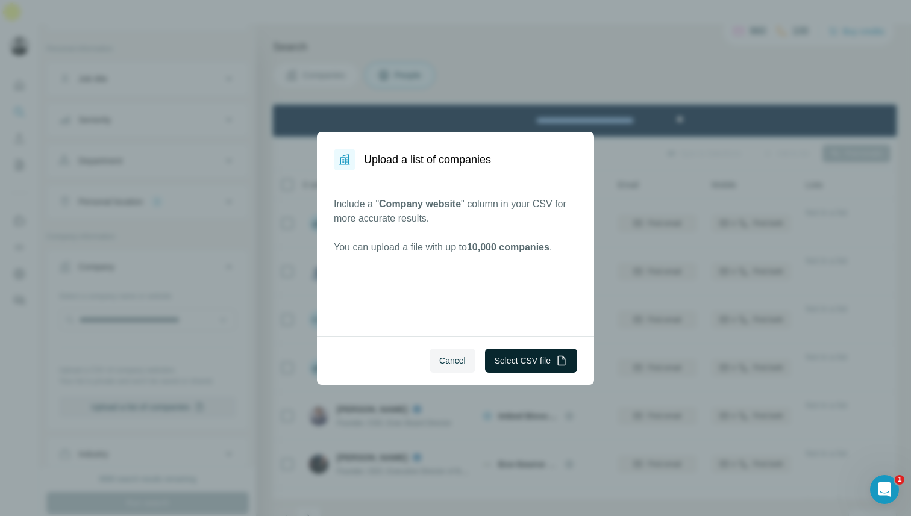
click at [516, 349] on button "Select CSV file" at bounding box center [531, 361] width 92 height 24
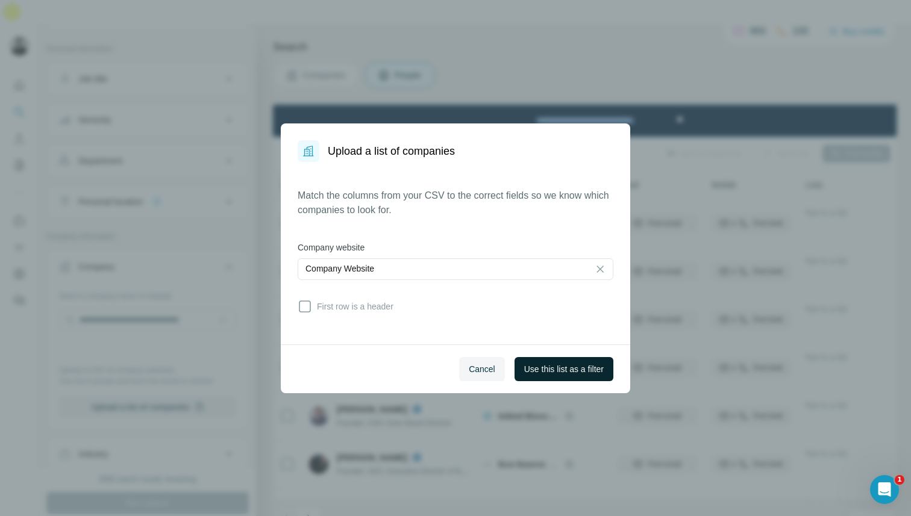
click at [556, 371] on span "Use this list as a filter" at bounding box center [564, 369] width 80 height 12
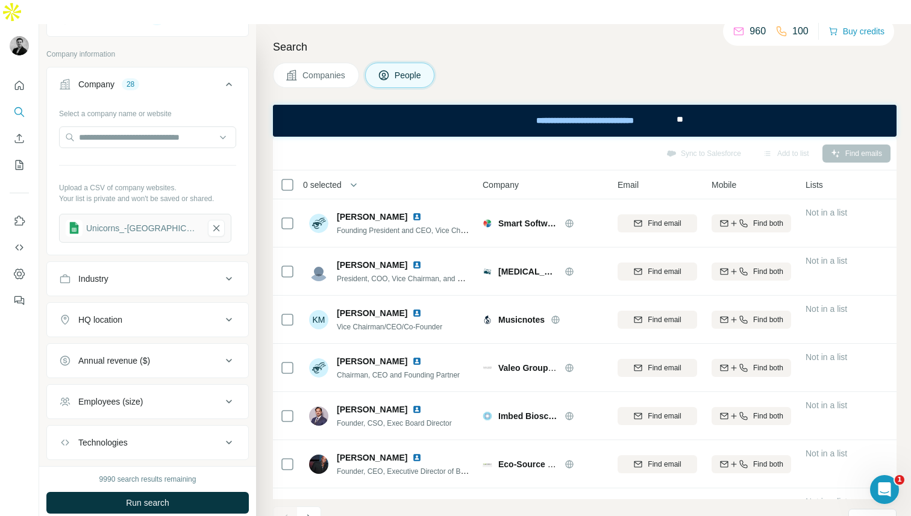
scroll to position [249, 0]
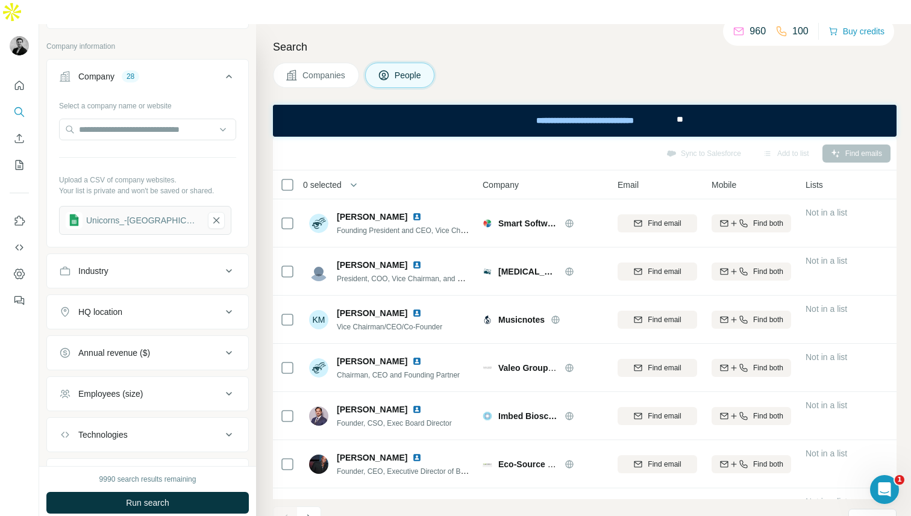
click at [172, 265] on div "Industry" at bounding box center [140, 271] width 163 height 12
click at [170, 306] on div "HQ location" at bounding box center [140, 312] width 163 height 12
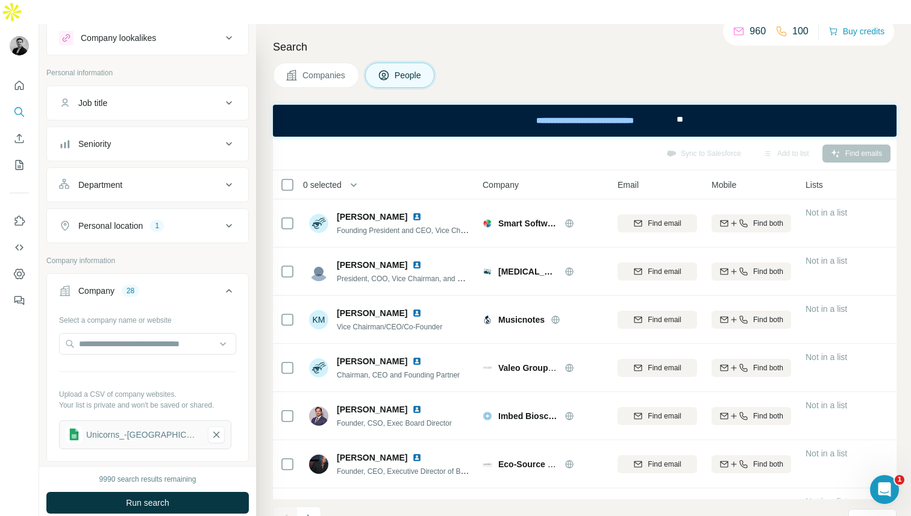
scroll to position [0, 0]
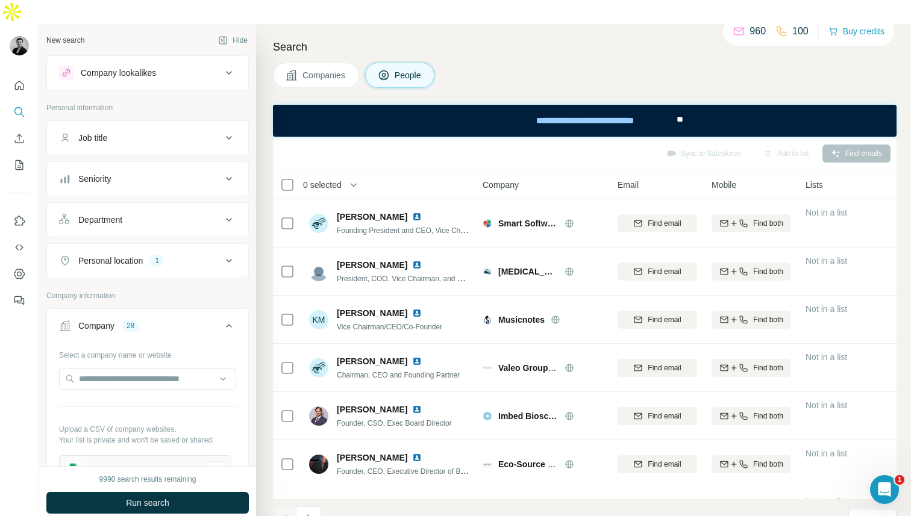
click at [184, 255] on div "Personal location 1" at bounding box center [140, 261] width 163 height 12
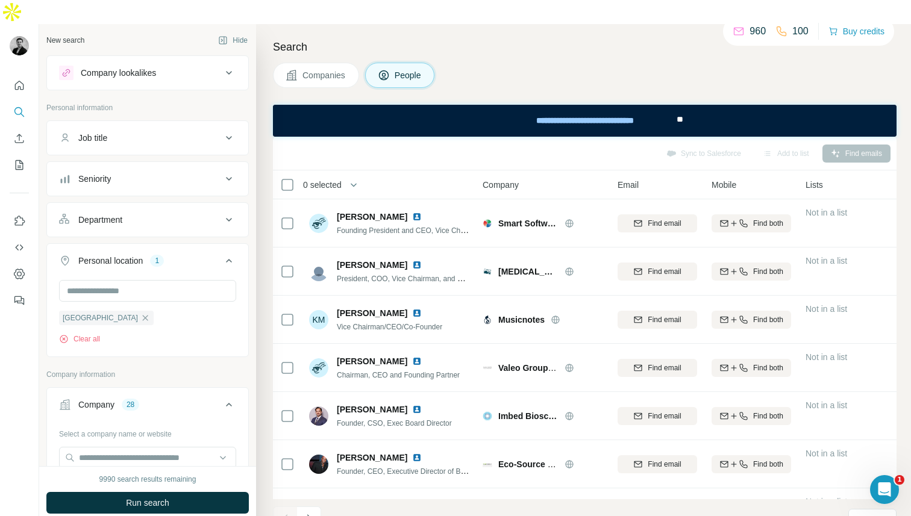
scroll to position [1, 0]
click at [181, 122] on button "Job title" at bounding box center [147, 136] width 201 height 29
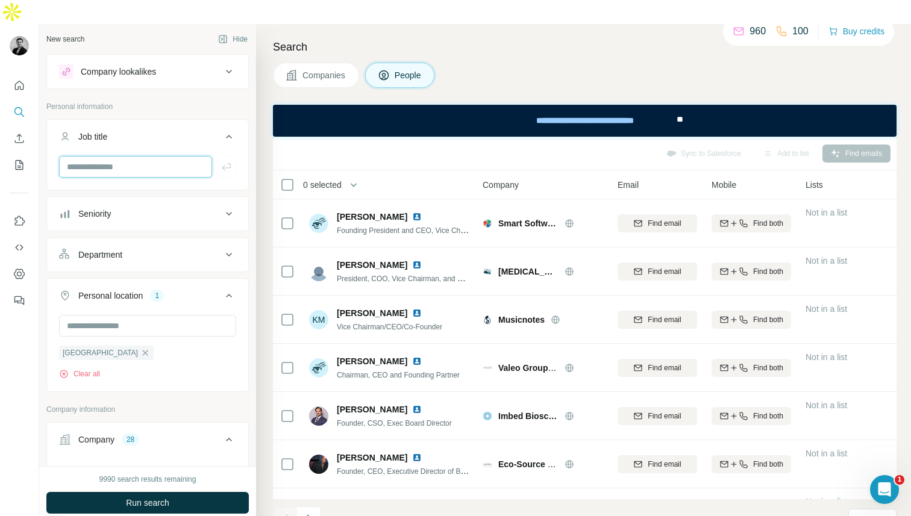
click at [158, 156] on input "text" at bounding box center [135, 167] width 153 height 22
type input "***"
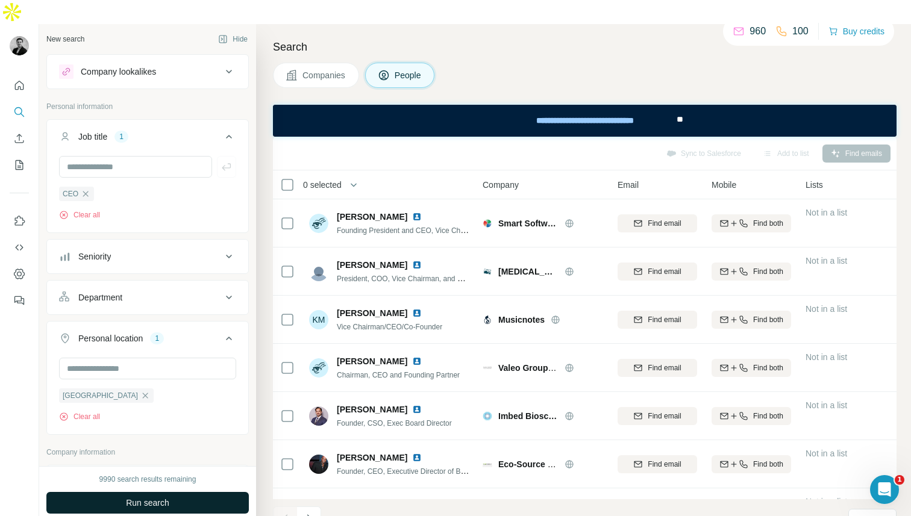
click at [154, 492] on button "Run search" at bounding box center [147, 503] width 202 height 22
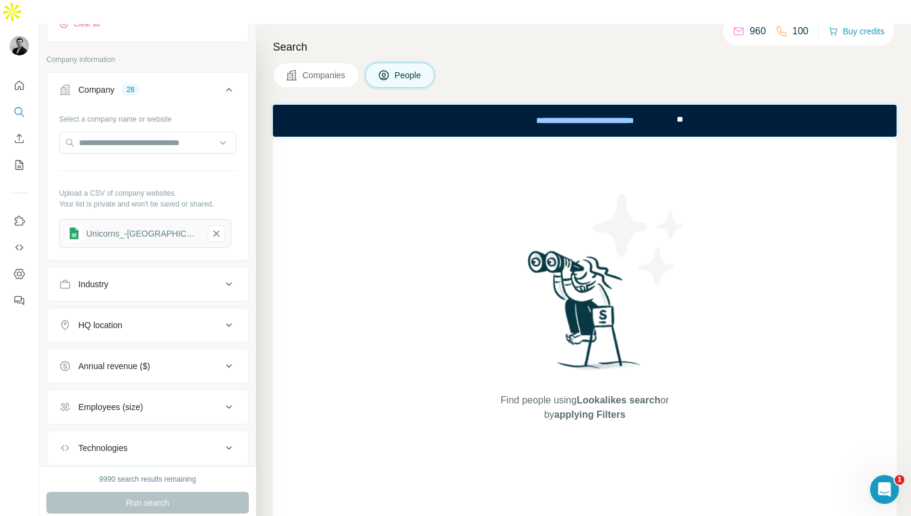
scroll to position [555, 0]
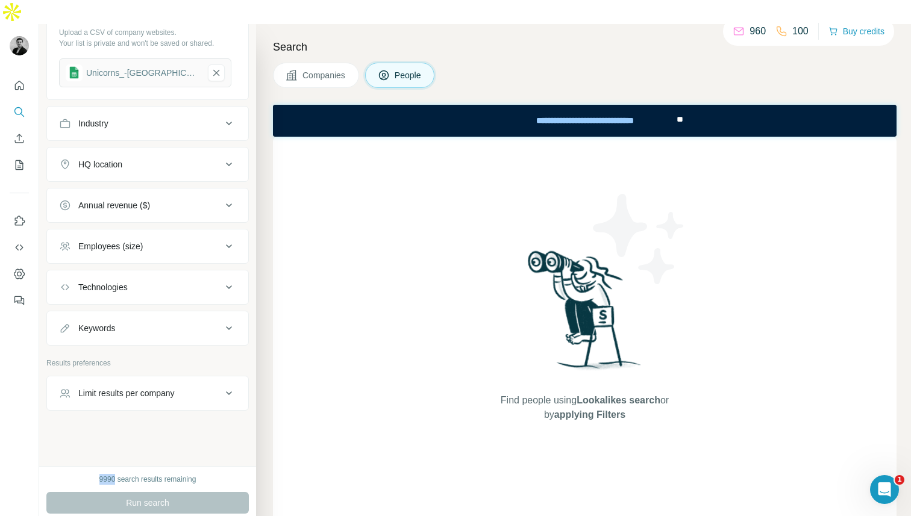
drag, startPoint x: 112, startPoint y: 454, endPoint x: 83, endPoint y: 454, distance: 29.5
click at [83, 474] on div "9990 search results remaining" at bounding box center [147, 479] width 202 height 11
click at [114, 424] on div "New search Hide Company lookalikes Personal information Job title 1 CEO Clear a…" at bounding box center [147, 245] width 217 height 442
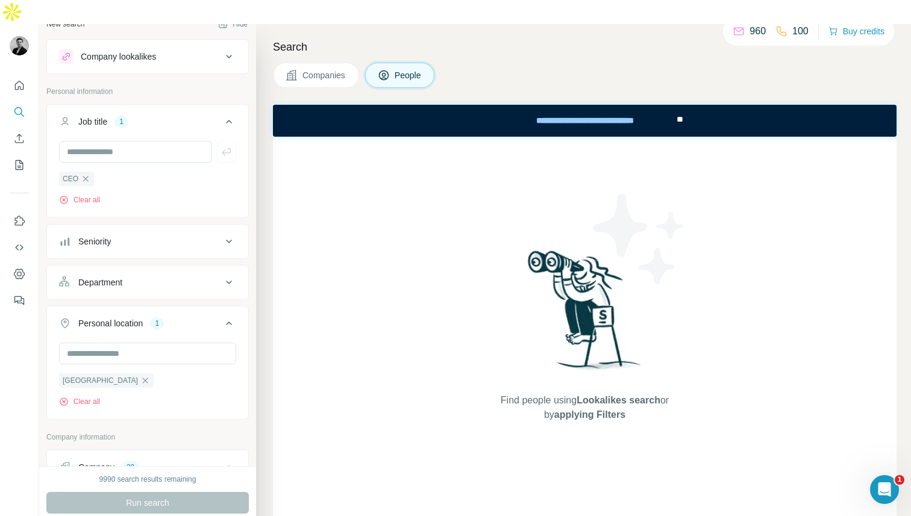
scroll to position [0, 0]
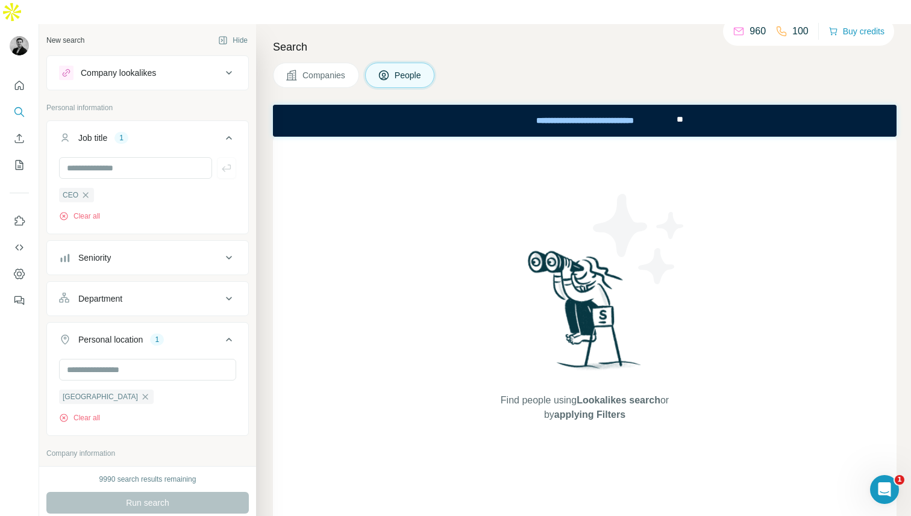
click at [193, 66] on div "Company lookalikes" at bounding box center [140, 73] width 163 height 14
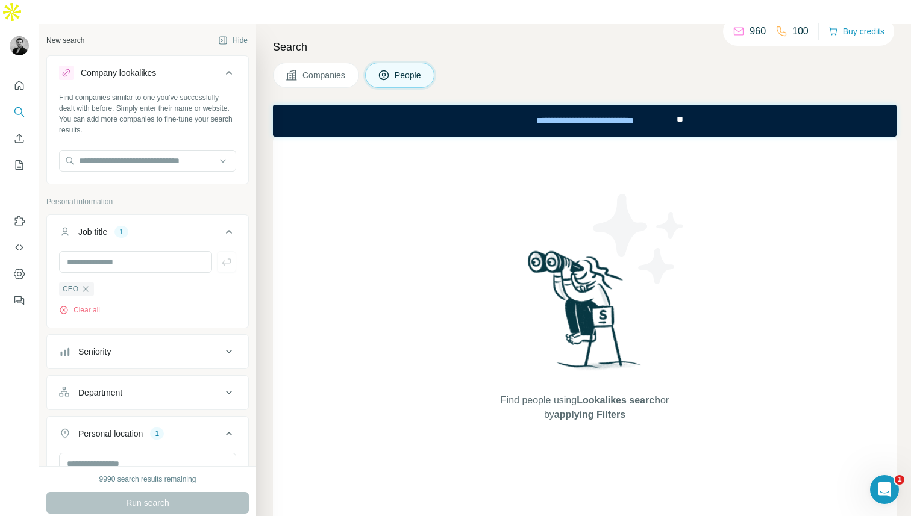
click at [193, 66] on div "Company lookalikes" at bounding box center [140, 73] width 163 height 14
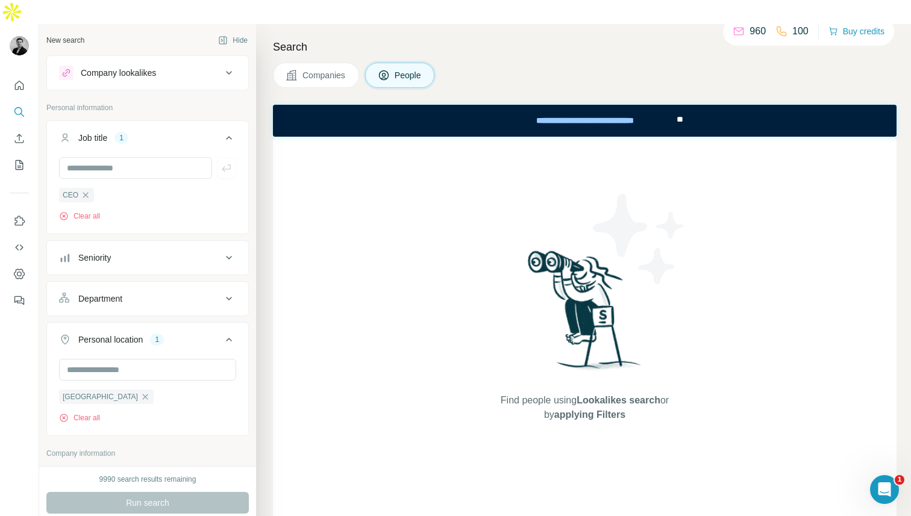
click at [187, 243] on button "Seniority" at bounding box center [147, 257] width 201 height 29
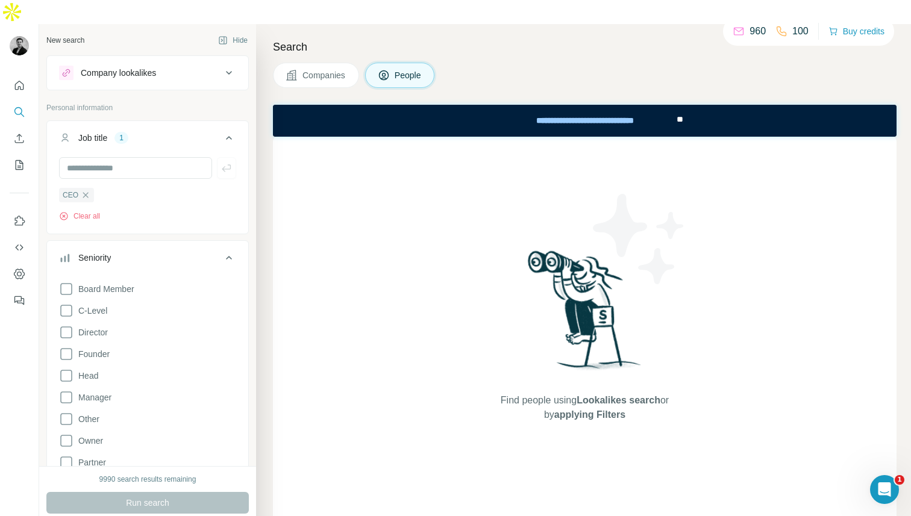
click at [175, 252] on div "Seniority" at bounding box center [140, 258] width 163 height 12
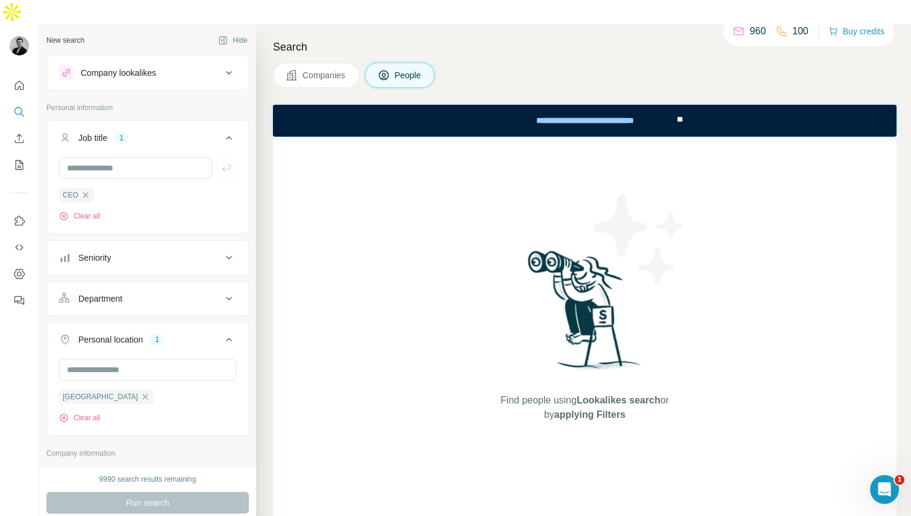
click at [170, 252] on div "Seniority" at bounding box center [140, 258] width 163 height 12
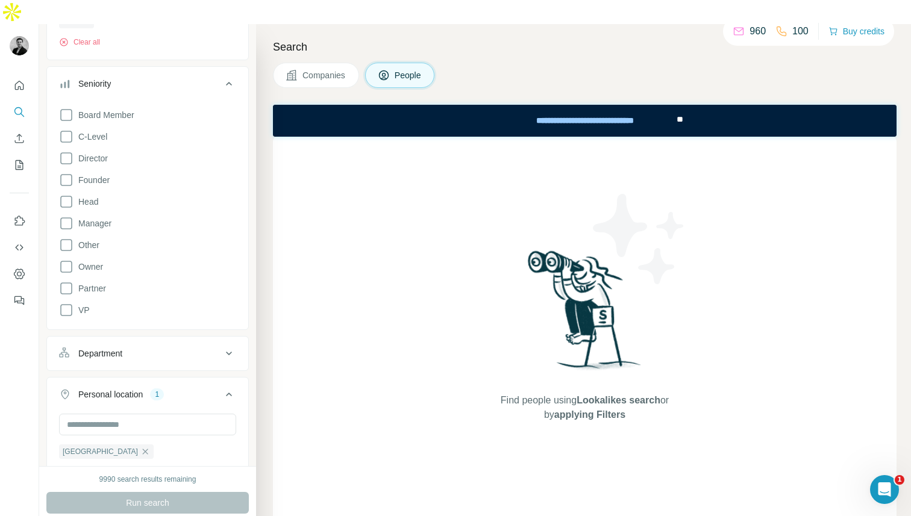
scroll to position [192, 0]
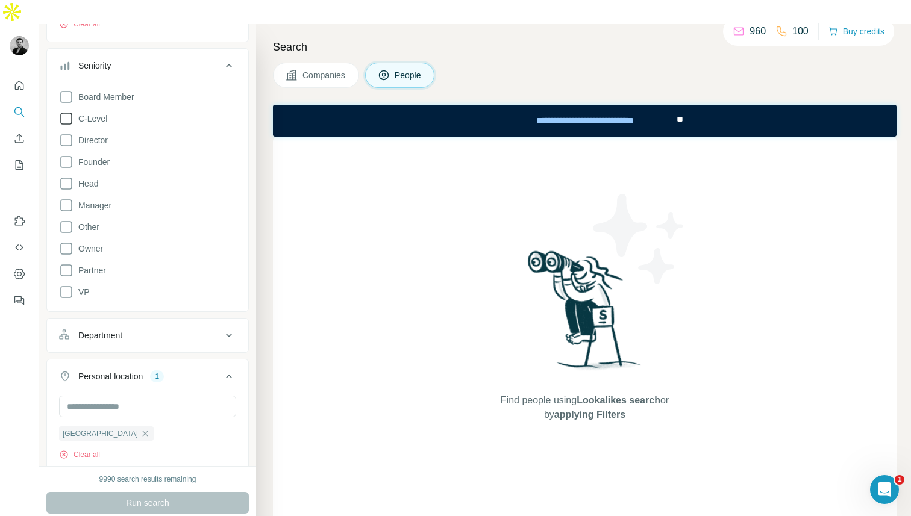
click at [94, 113] on span "C-Level" at bounding box center [90, 119] width 34 height 12
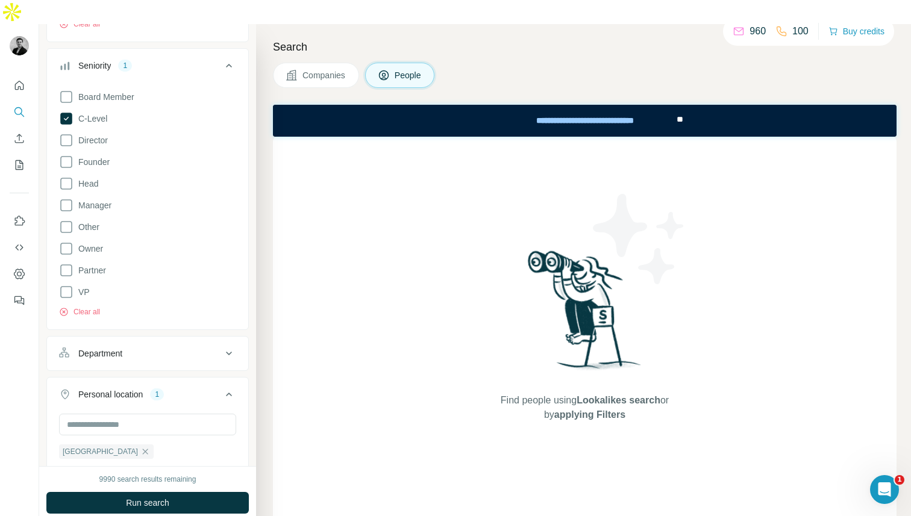
click at [228, 58] on icon at bounding box center [229, 65] width 14 height 14
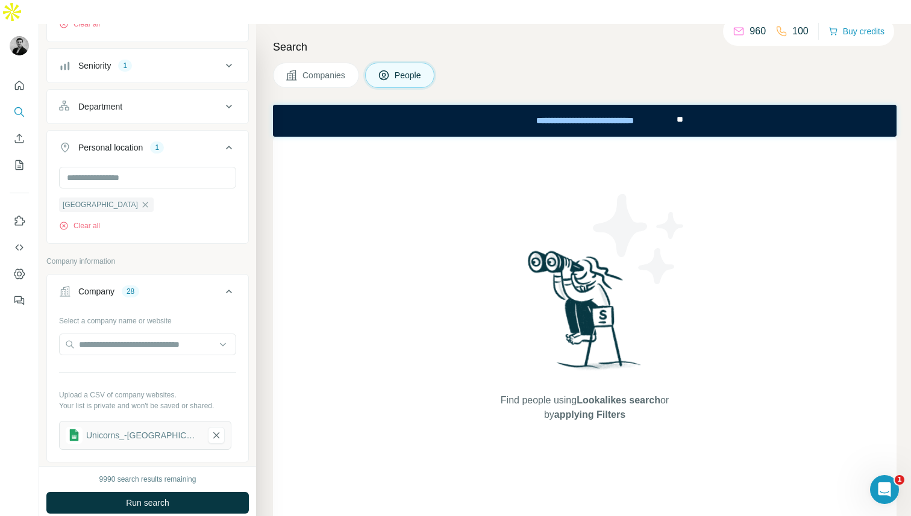
click at [208, 101] on div "Department" at bounding box center [140, 107] width 163 height 12
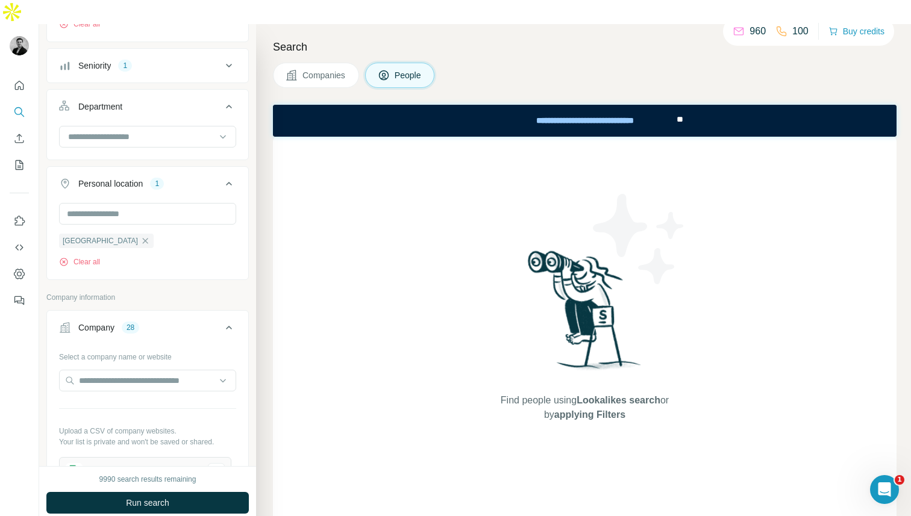
click at [201, 60] on div "Seniority 1" at bounding box center [140, 66] width 163 height 12
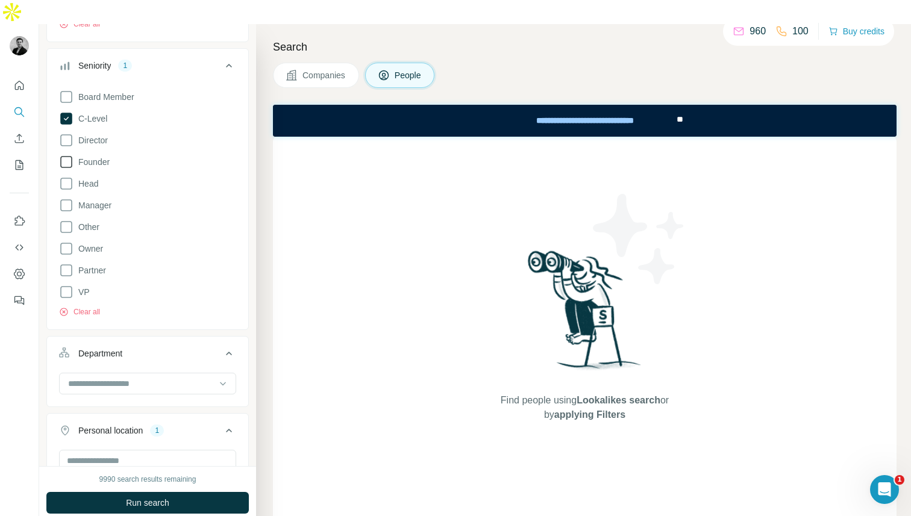
click at [92, 156] on span "Founder" at bounding box center [91, 162] width 36 height 12
click at [70, 133] on icon at bounding box center [66, 140] width 14 height 14
click at [64, 285] on icon at bounding box center [66, 292] width 14 height 14
click at [211, 51] on button "Seniority 4" at bounding box center [147, 68] width 201 height 34
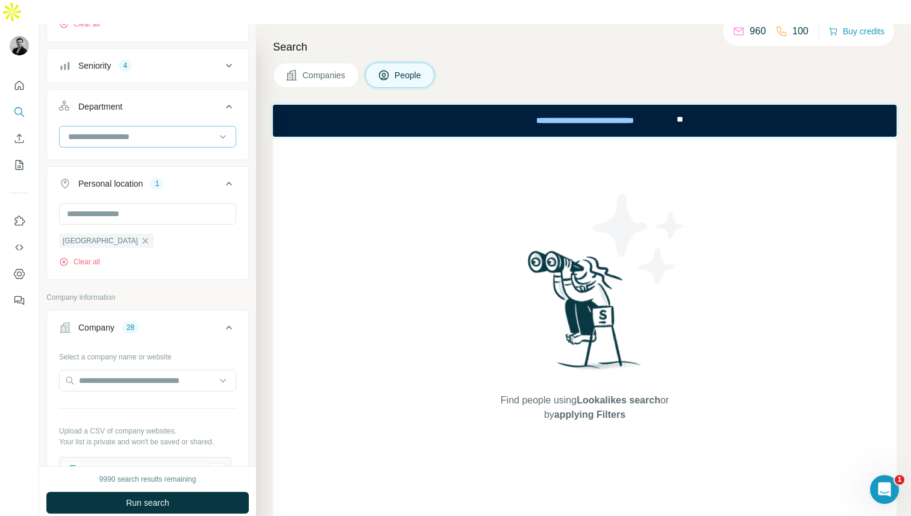
click at [180, 130] on input at bounding box center [141, 136] width 149 height 13
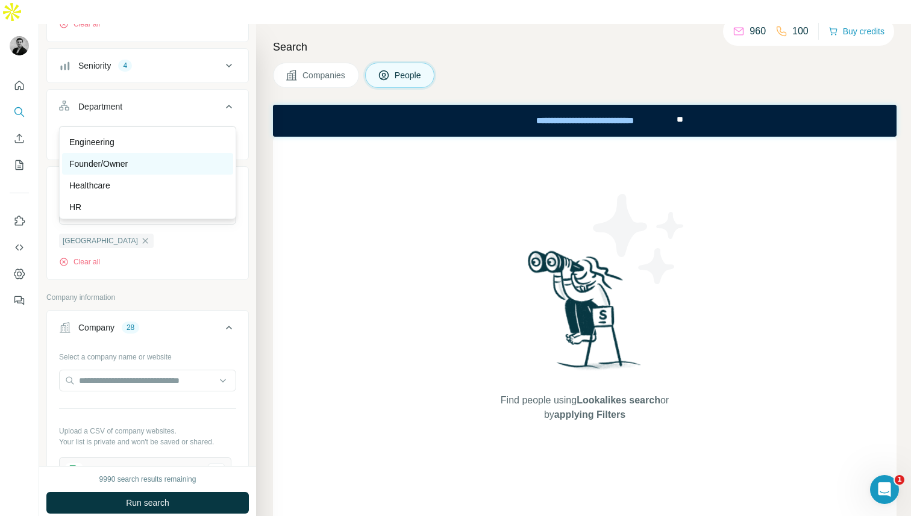
click at [139, 160] on div "Founder/Owner" at bounding box center [147, 164] width 157 height 12
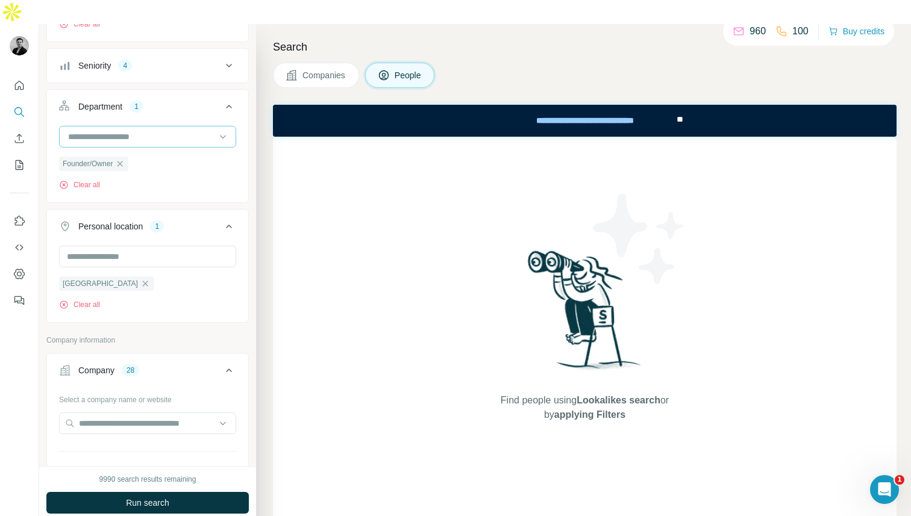
click at [168, 130] on input at bounding box center [141, 136] width 149 height 13
click at [187, 101] on div "Department 1" at bounding box center [140, 107] width 163 height 12
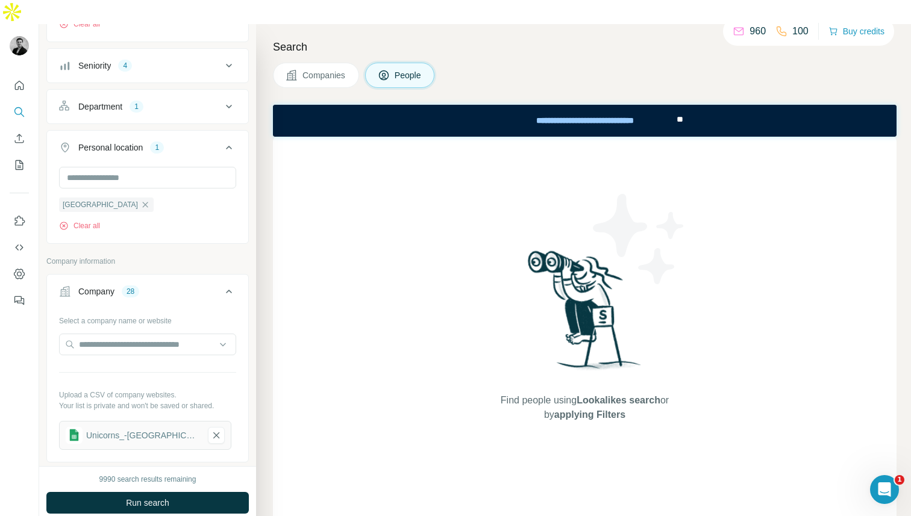
click at [187, 101] on div "Department 1" at bounding box center [140, 107] width 163 height 12
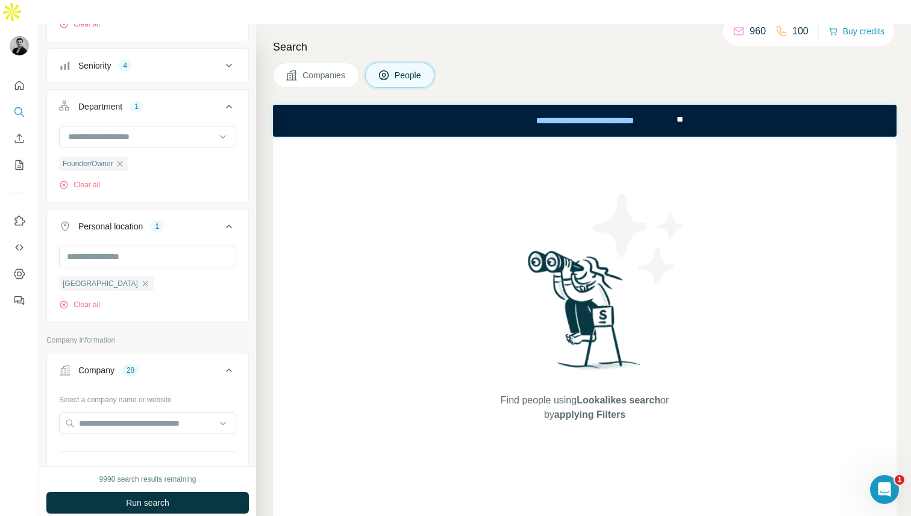
click at [168, 101] on div "Department 1" at bounding box center [140, 107] width 163 height 12
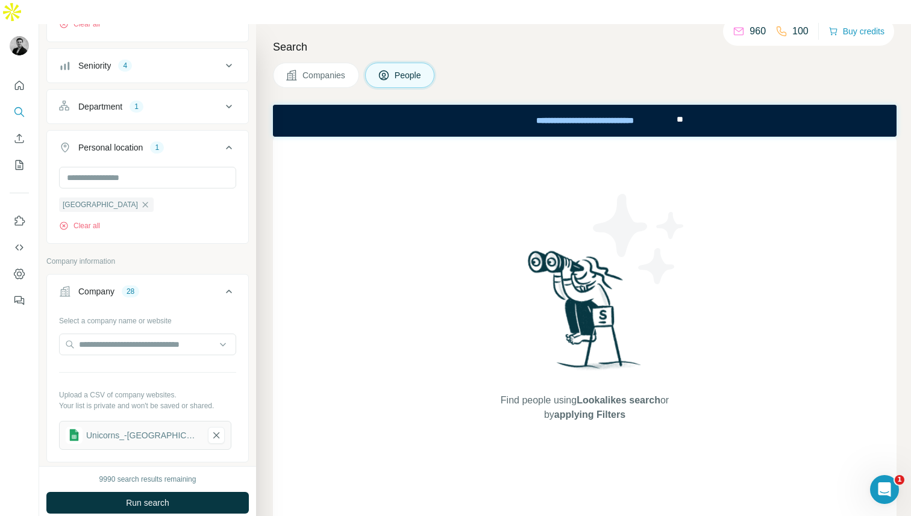
click at [185, 135] on button "Personal location 1" at bounding box center [147, 150] width 201 height 34
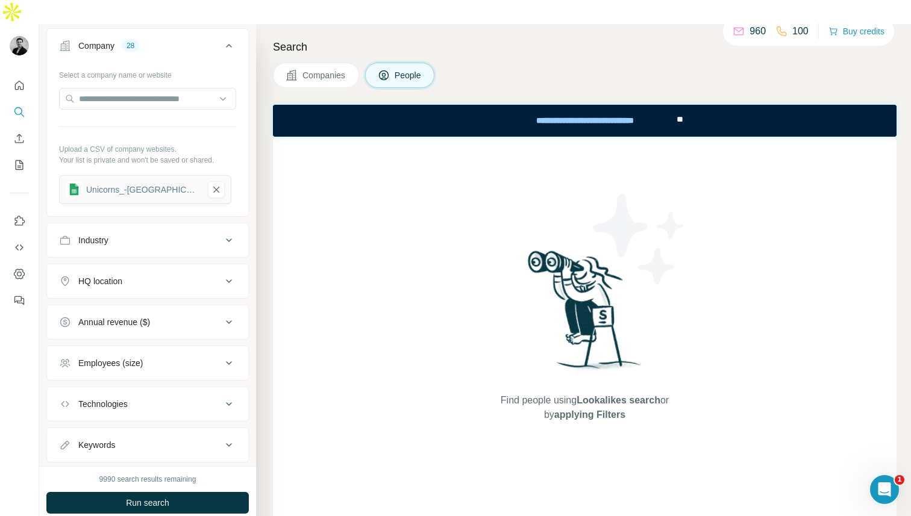
scroll to position [364, 0]
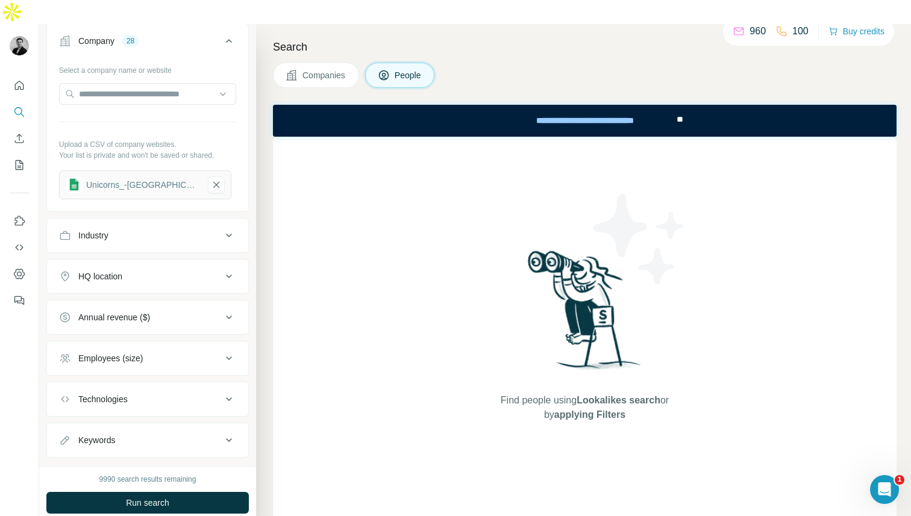
click at [177, 222] on button "Industry" at bounding box center [147, 235] width 201 height 29
click at [177, 230] on div "Industry" at bounding box center [140, 236] width 163 height 12
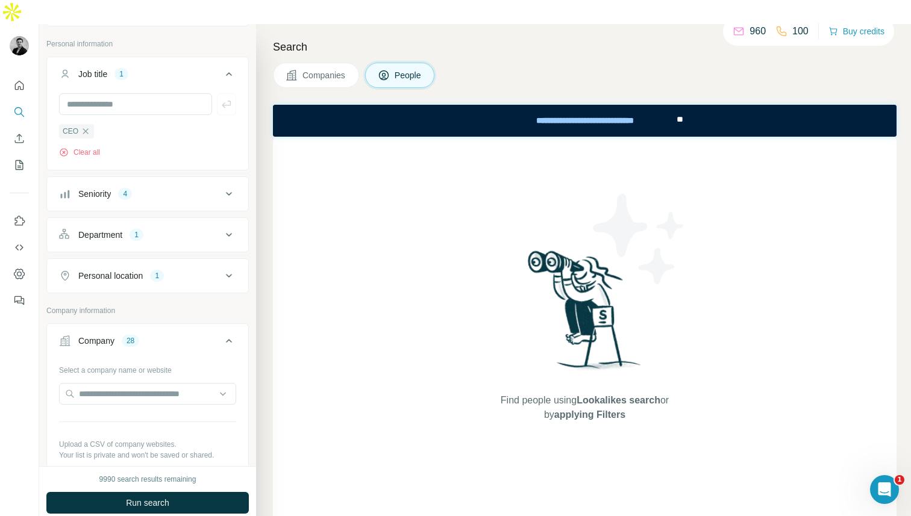
scroll to position [0, 0]
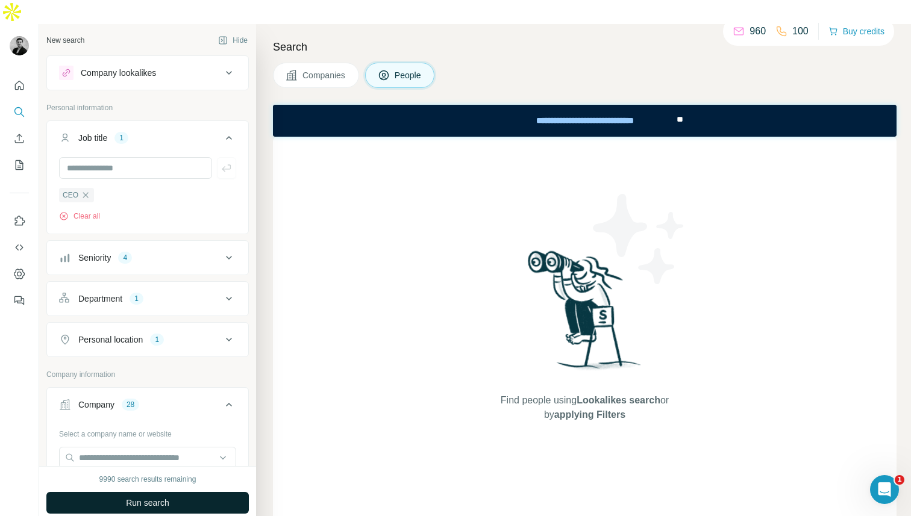
click at [161, 497] on span "Run search" at bounding box center [147, 503] width 43 height 12
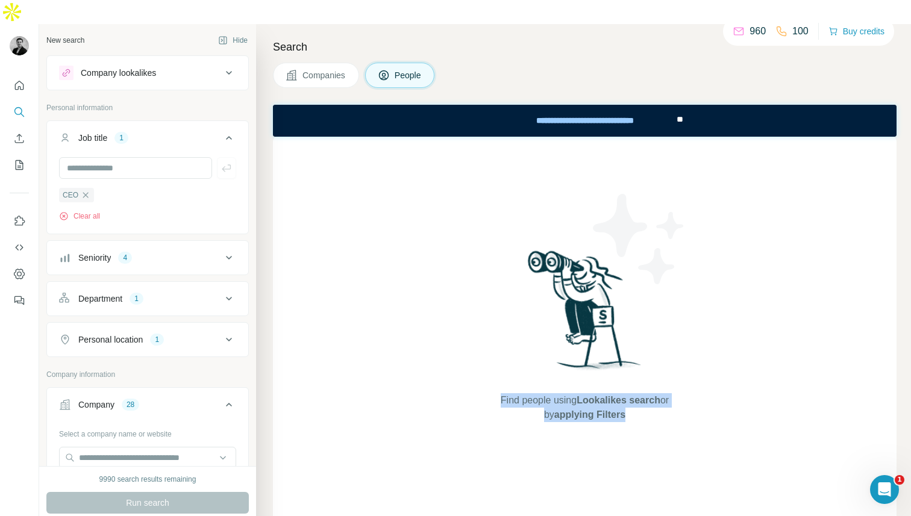
drag, startPoint x: 626, startPoint y: 396, endPoint x: 481, endPoint y: 366, distance: 147.7
click at [481, 366] on div "Find people using Lookalikes search or by applying Filters" at bounding box center [585, 335] width 217 height 396
click at [611, 63] on div "Companies People" at bounding box center [585, 75] width 624 height 25
click at [85, 190] on icon "button" at bounding box center [86, 195] width 10 height 10
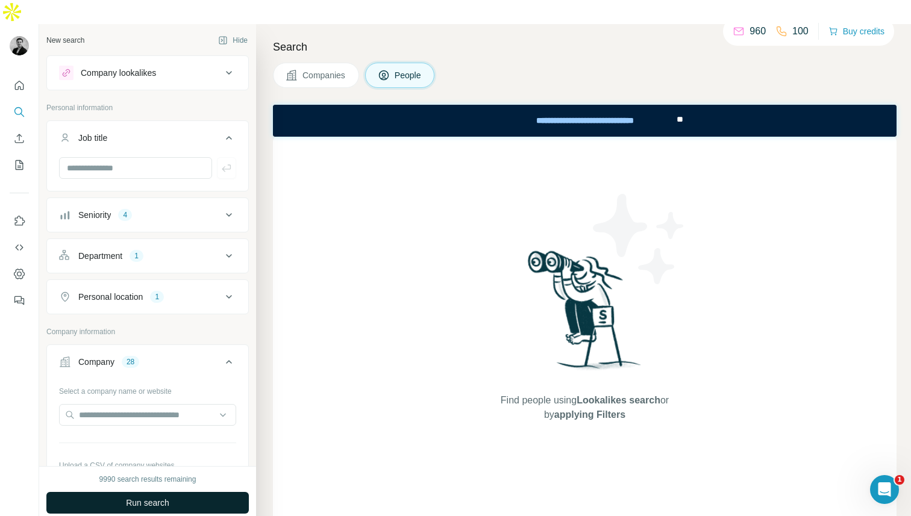
click at [145, 497] on span "Run search" at bounding box center [147, 503] width 43 height 12
click at [608, 395] on span "Lookalikes search" at bounding box center [619, 400] width 84 height 10
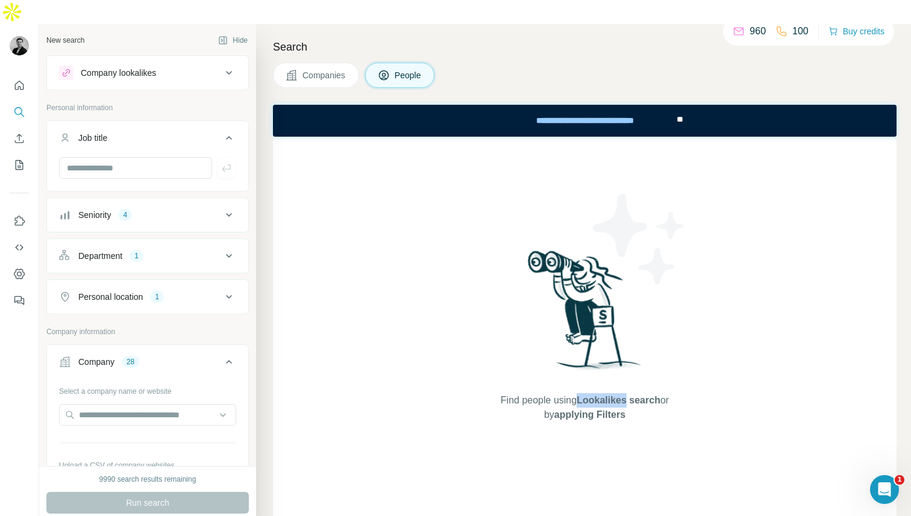
click at [608, 395] on span "Lookalikes search" at bounding box center [619, 400] width 84 height 10
click at [602, 410] on span "applying Filters" at bounding box center [589, 415] width 71 height 10
